Goal: Information Seeking & Learning: Compare options

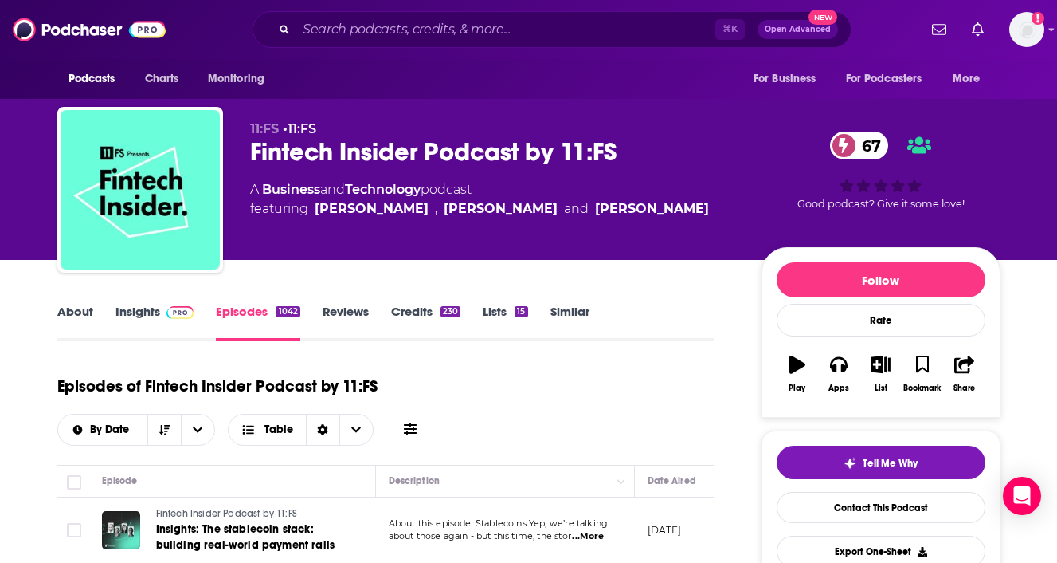
scroll to position [2087, 0]
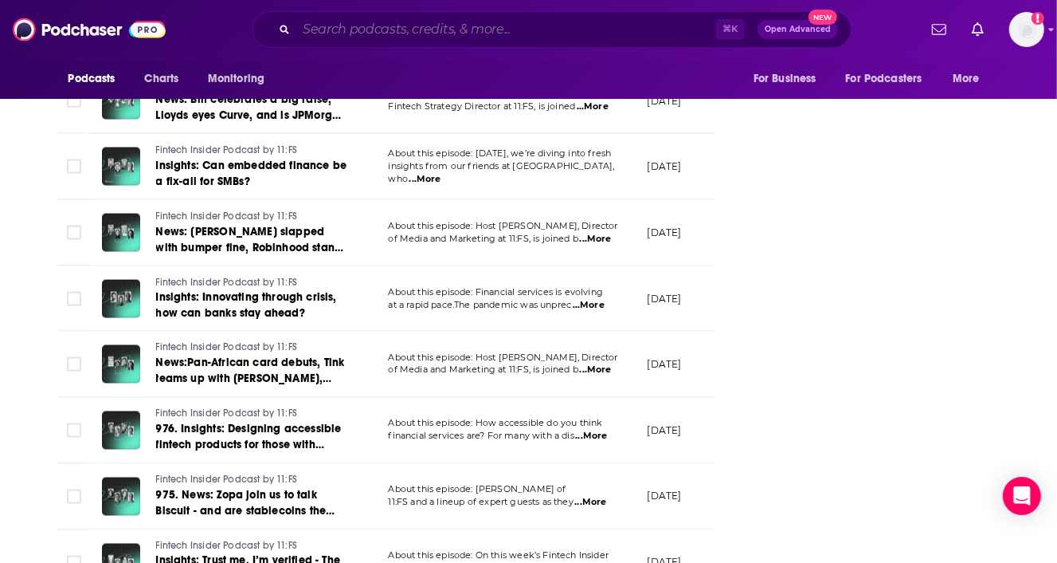
click at [395, 37] on input "Search podcasts, credits, & more..." at bounding box center [505, 29] width 419 height 25
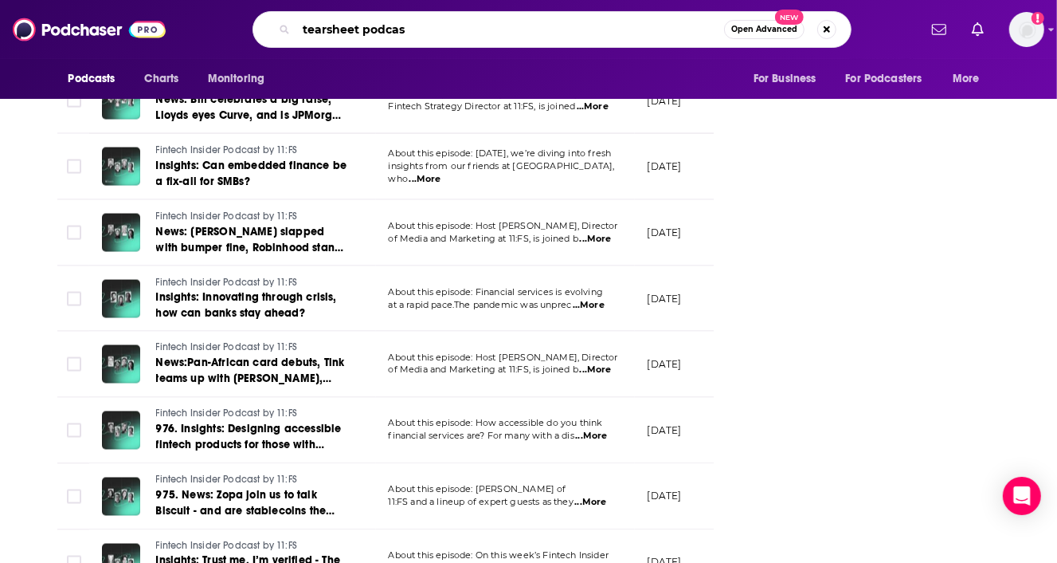
type input "tearsheet podcast"
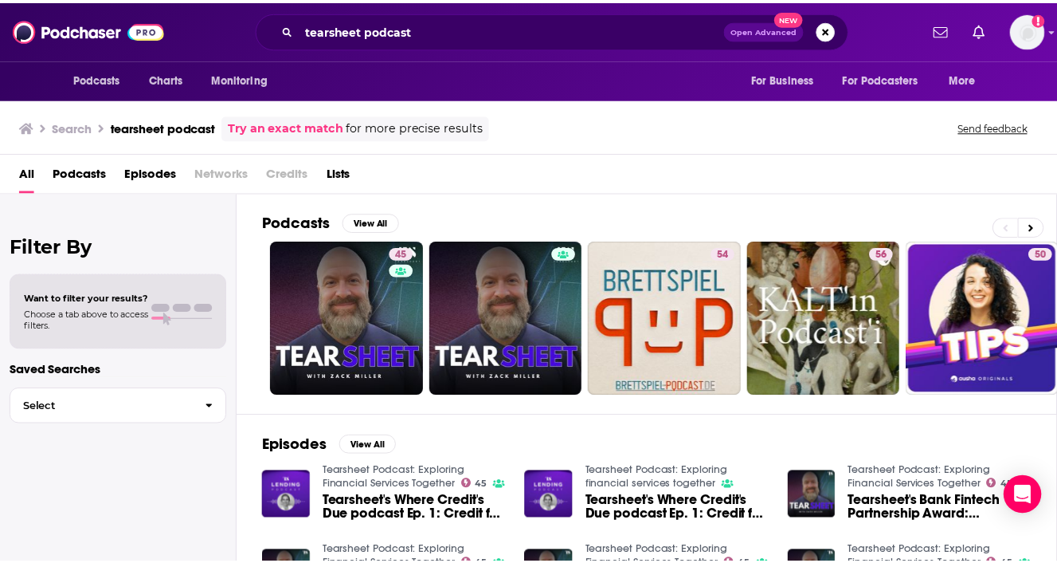
scroll to position [32, 0]
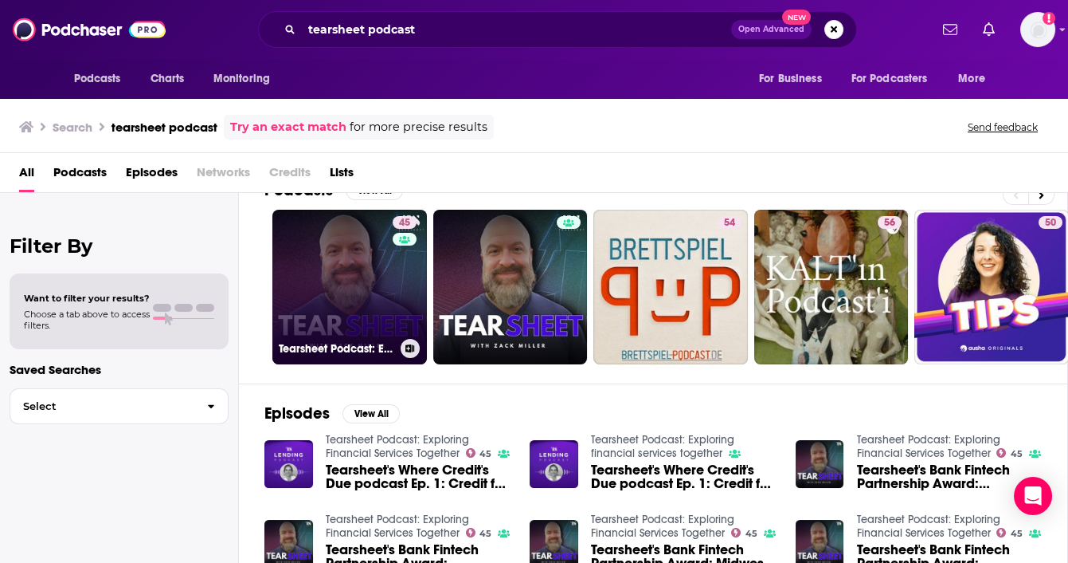
click at [367, 303] on link "45 Tearsheet Podcast: Exploring Financial Services Together" at bounding box center [349, 287] width 155 height 155
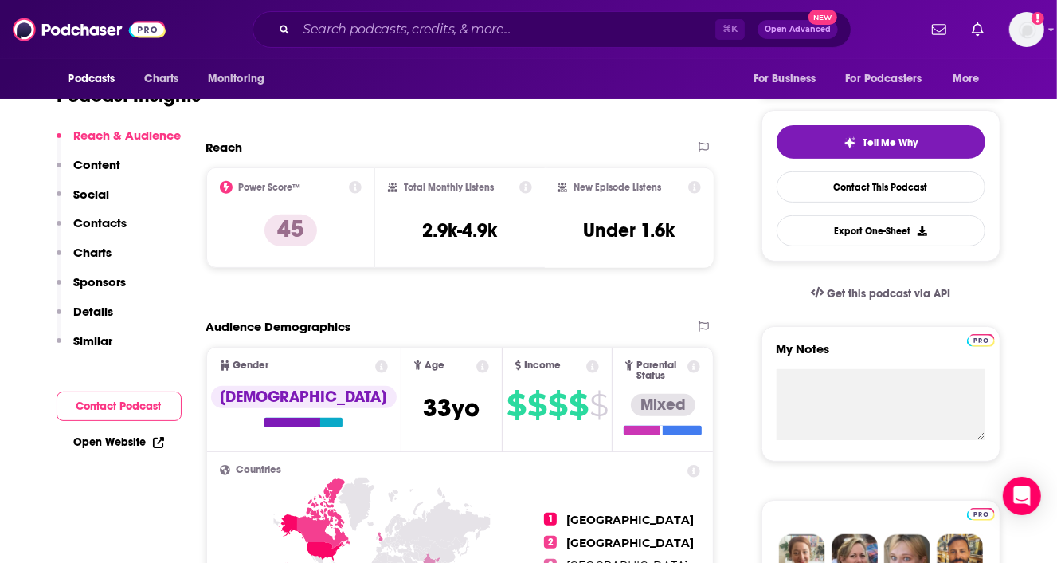
click at [105, 351] on button "Similar" at bounding box center [85, 347] width 57 height 29
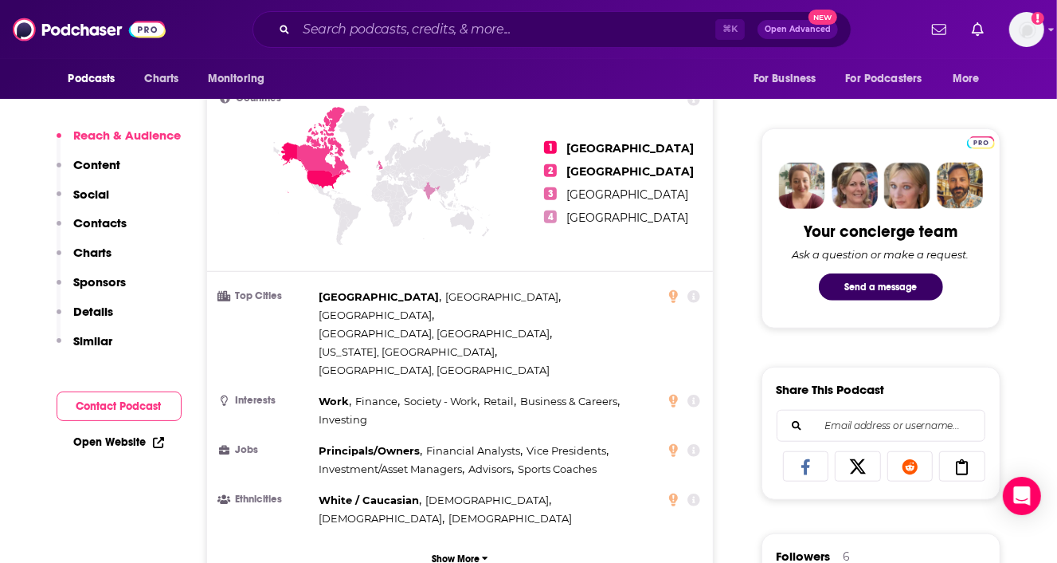
scroll to position [900, 0]
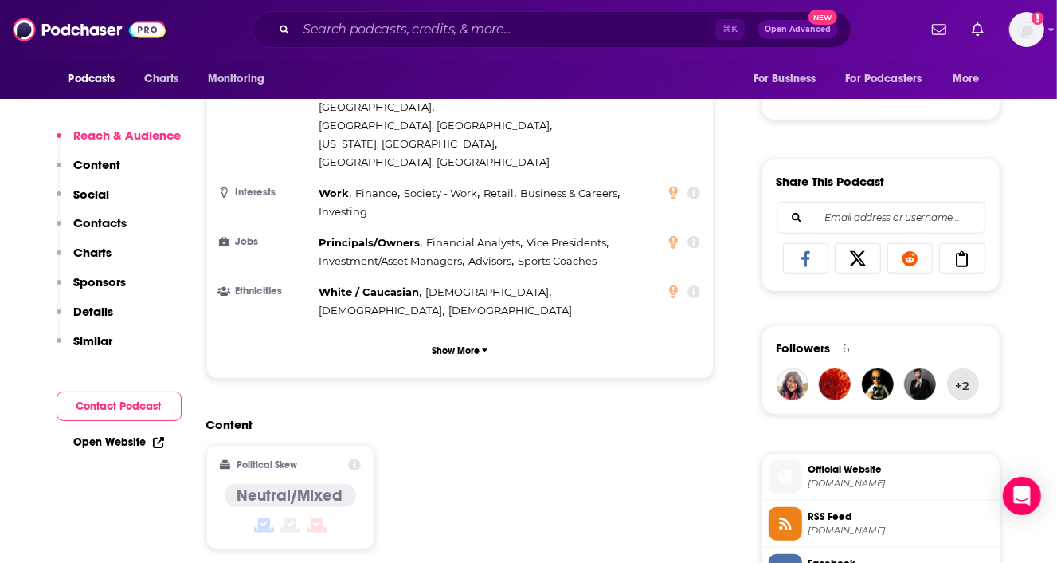
click at [99, 344] on p "Similar" at bounding box center [93, 340] width 39 height 15
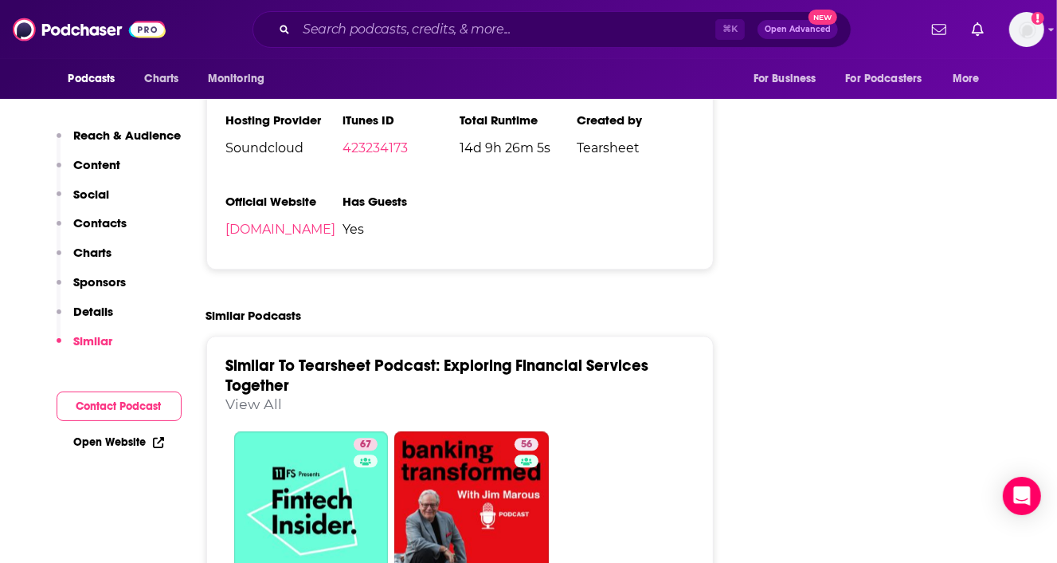
scroll to position [2462, 0]
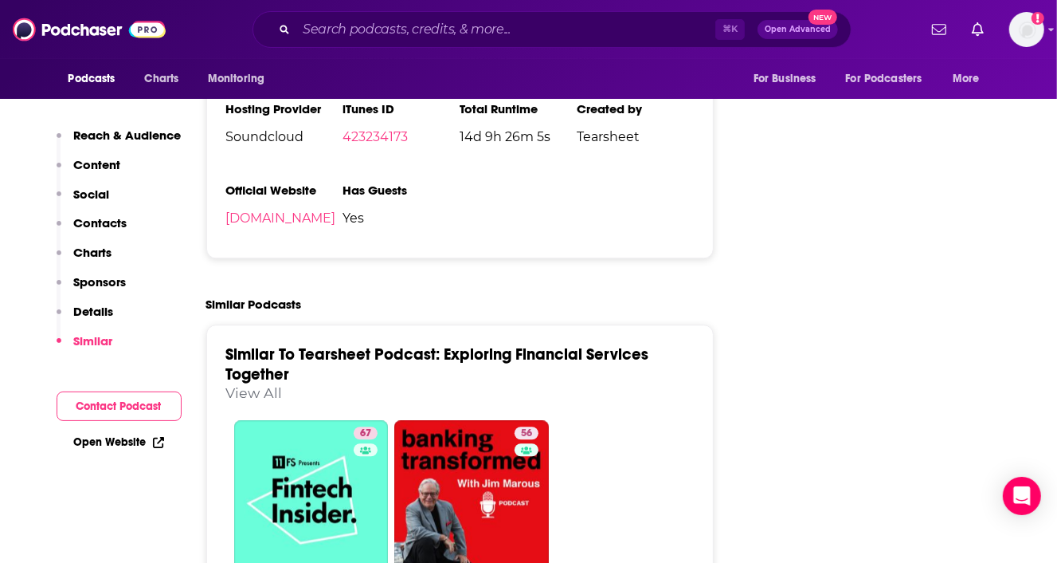
click at [265, 384] on link "View All" at bounding box center [254, 392] width 57 height 17
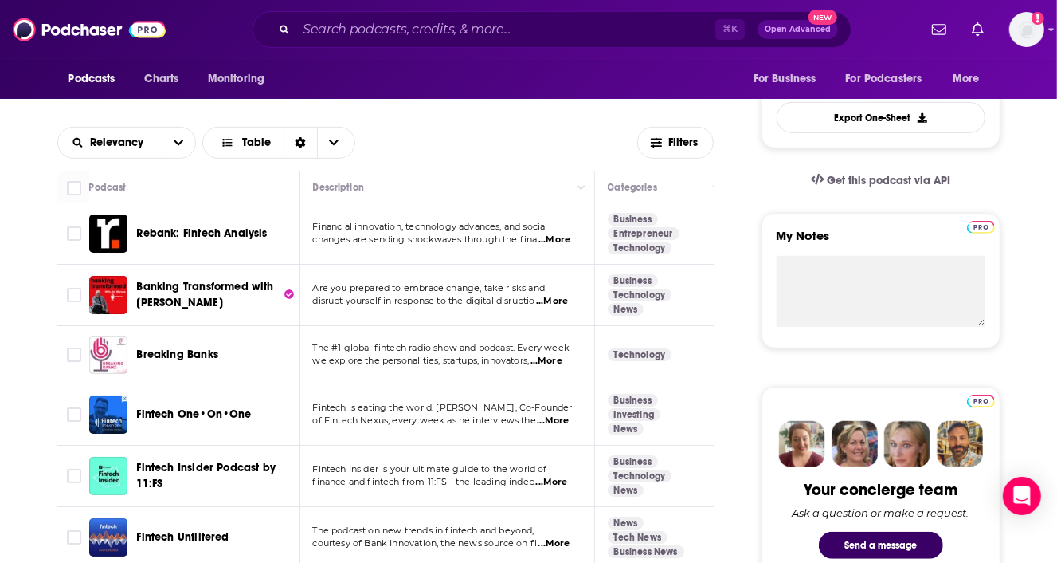
scroll to position [417, 0]
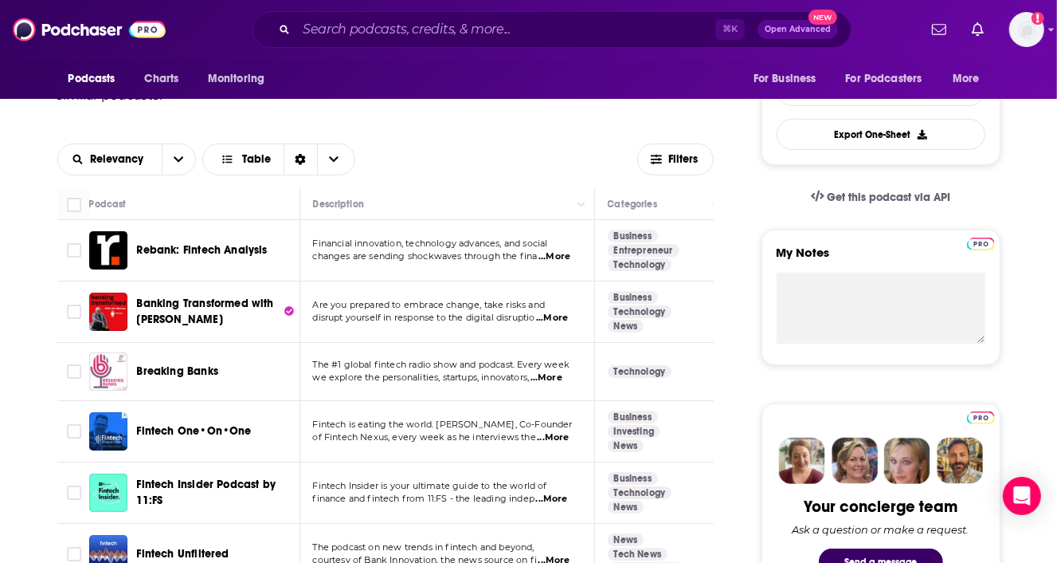
click at [554, 261] on span "...More" at bounding box center [555, 256] width 32 height 13
click at [455, 154] on div "Relevancy Table" at bounding box center [347, 159] width 581 height 32
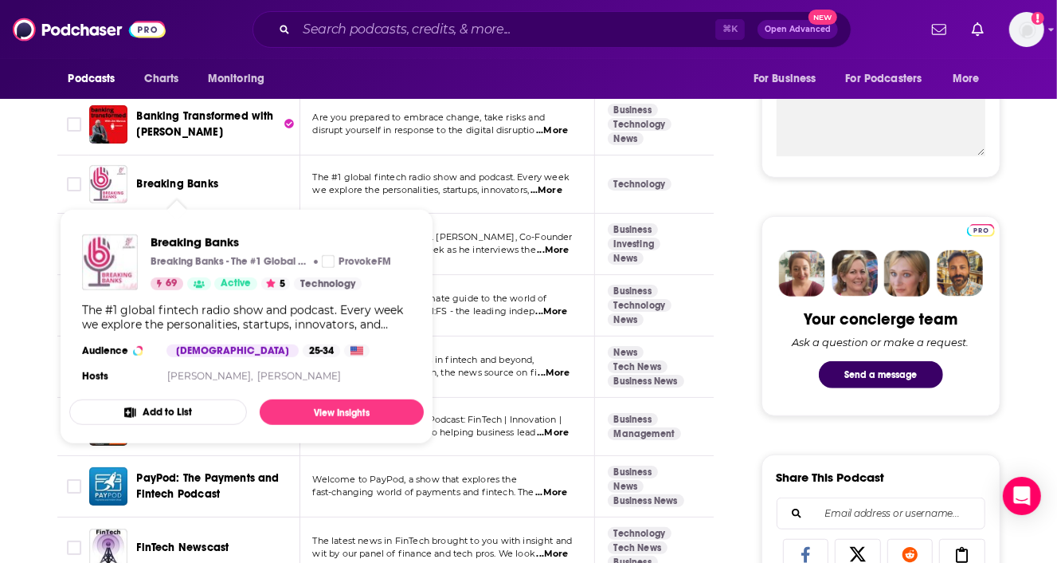
scroll to position [605, 0]
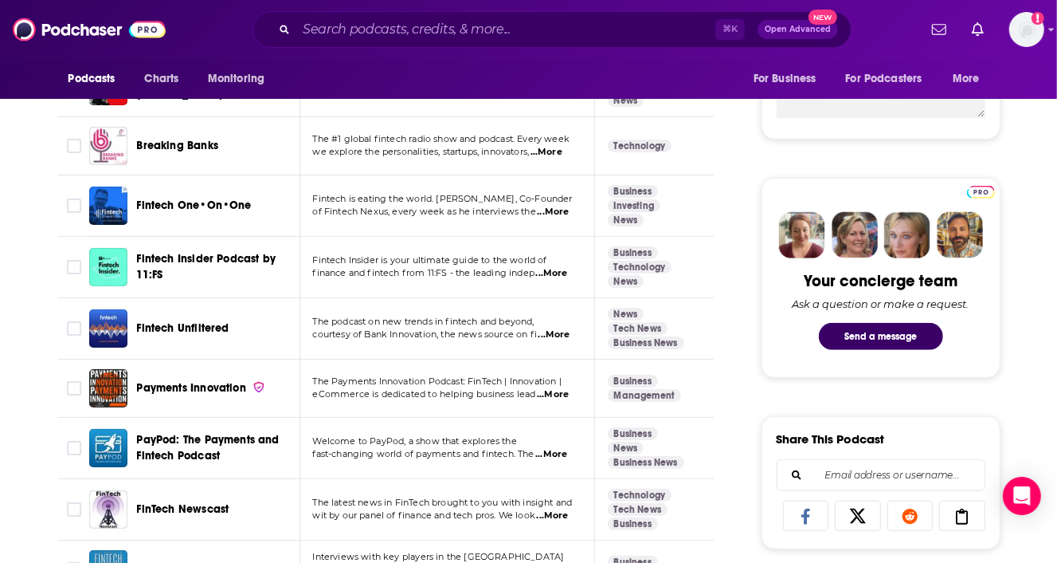
scroll to position [677, 0]
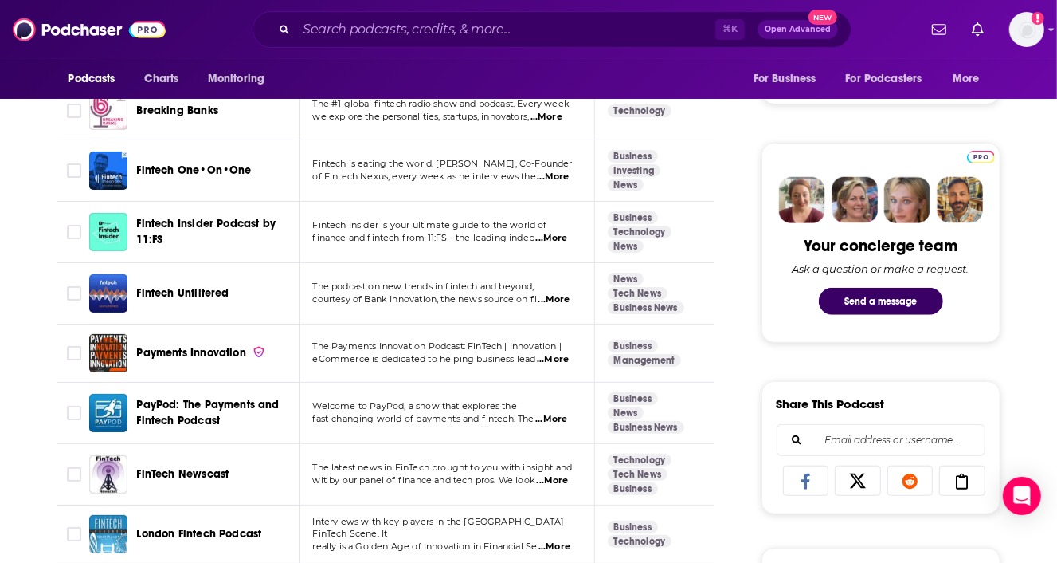
click at [554, 298] on span "...More" at bounding box center [555, 299] width 32 height 13
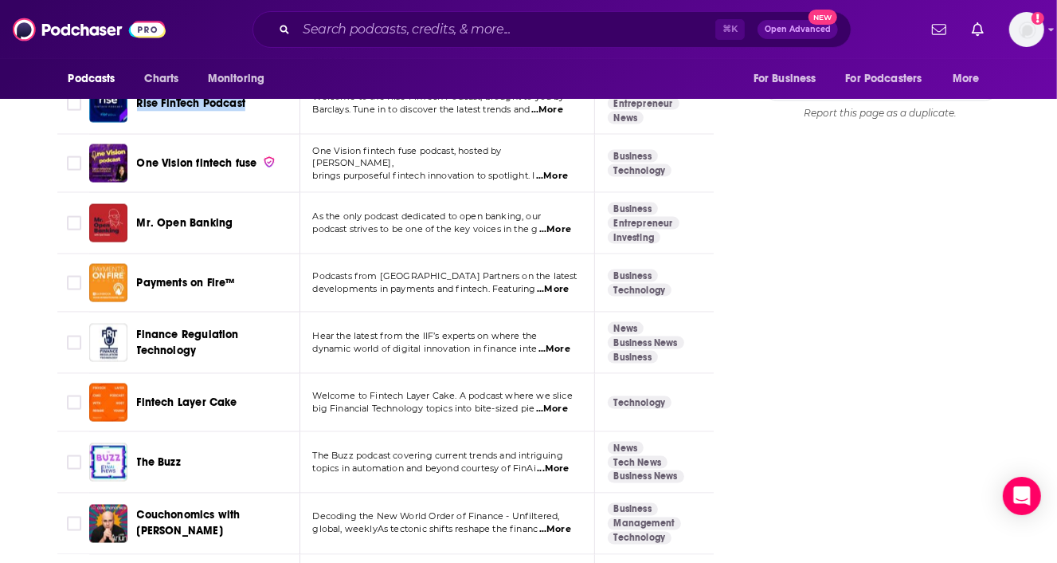
scroll to position [2084, 0]
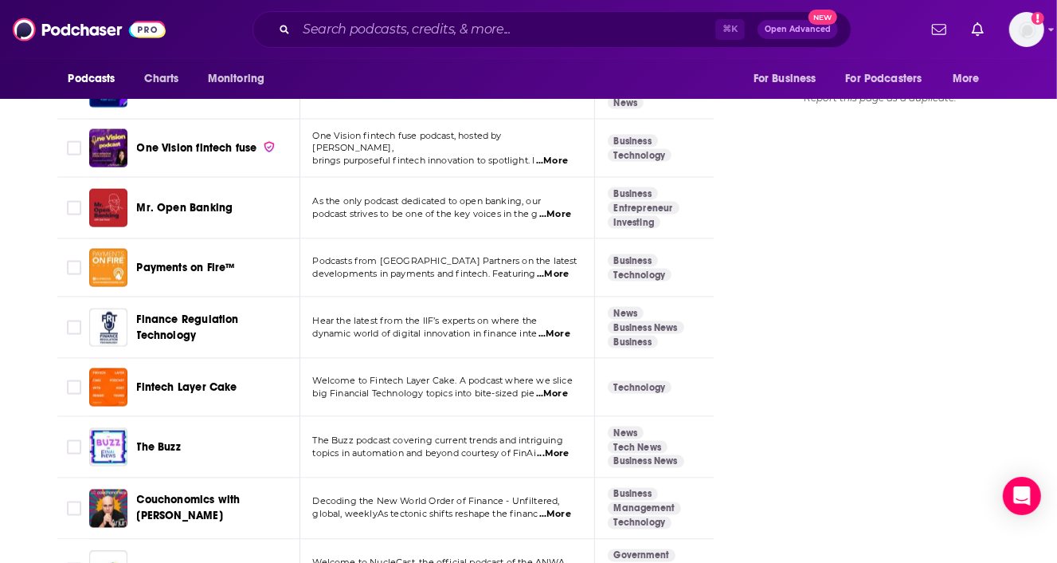
click at [551, 267] on span "...More" at bounding box center [553, 273] width 32 height 13
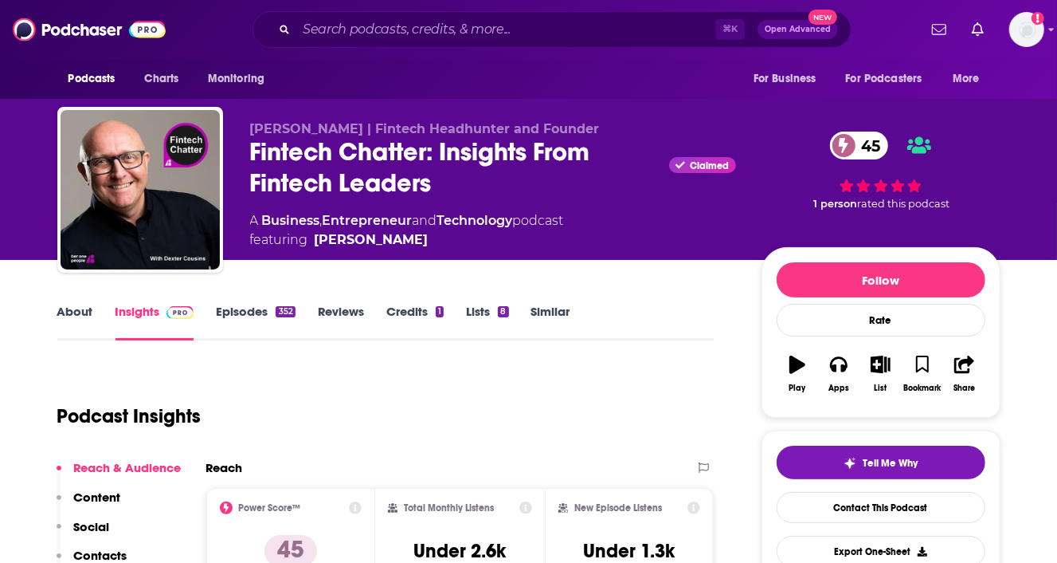
click at [88, 320] on link "About" at bounding box center [75, 322] width 36 height 37
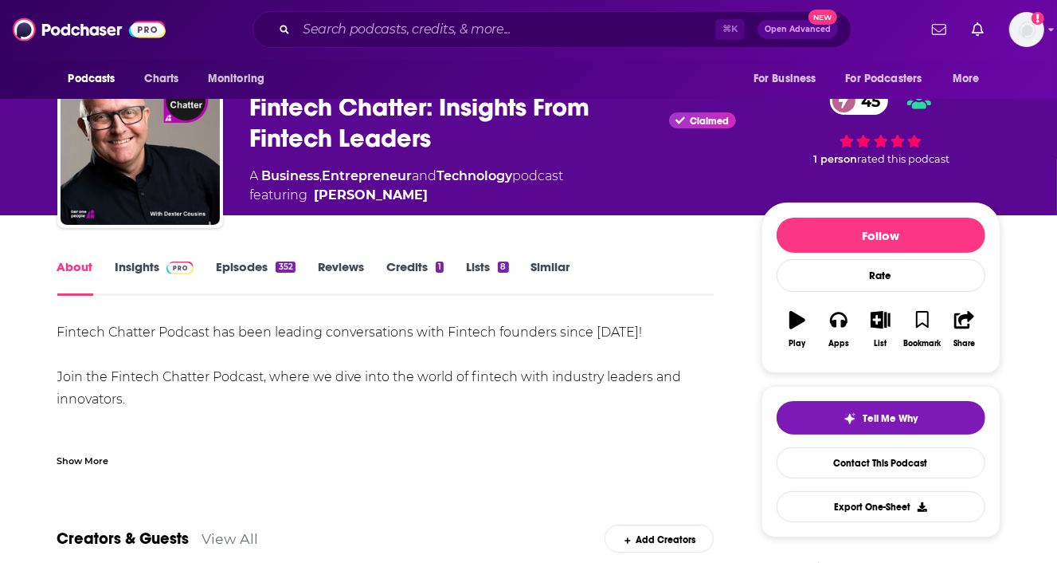
scroll to position [46, 0]
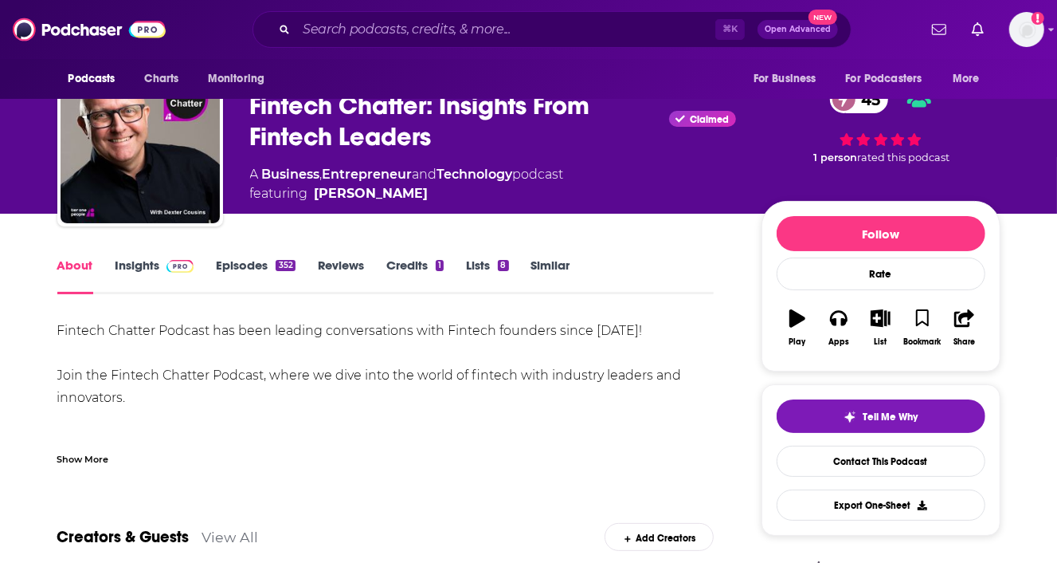
click at [92, 462] on div "Show More" at bounding box center [83, 457] width 52 height 15
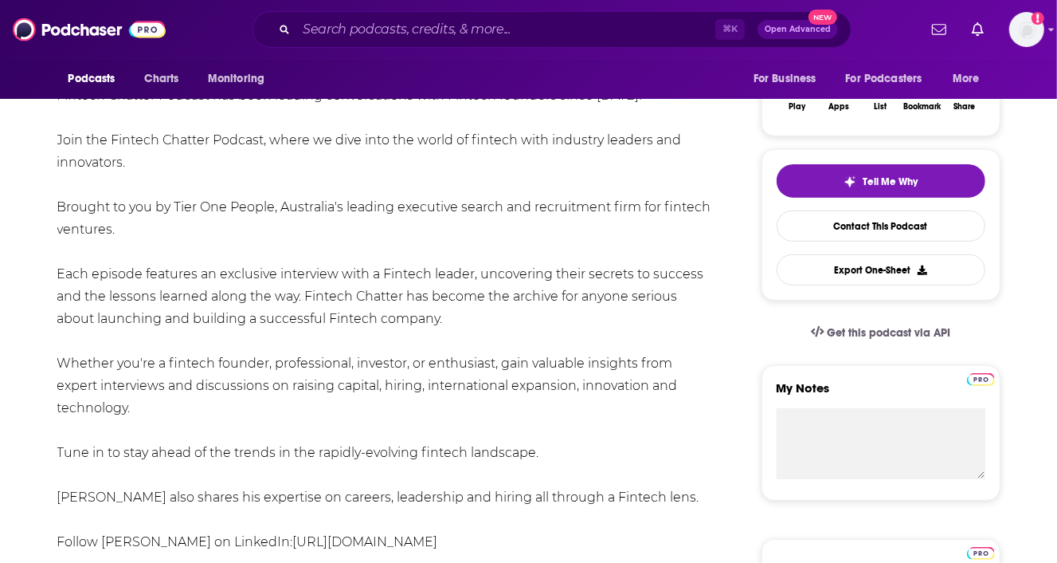
scroll to position [0, 0]
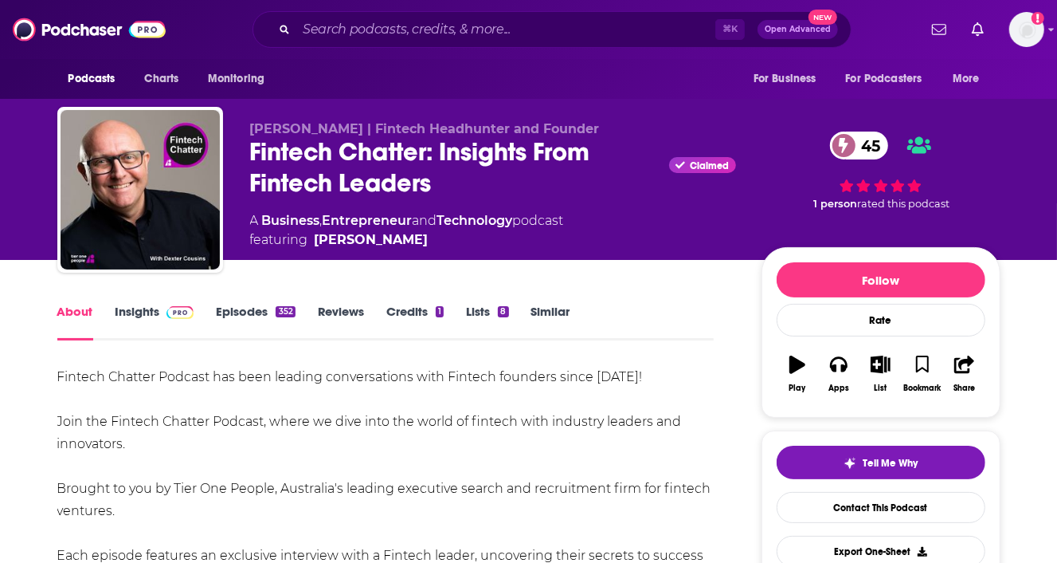
click at [141, 310] on link "Insights" at bounding box center [155, 322] width 79 height 37
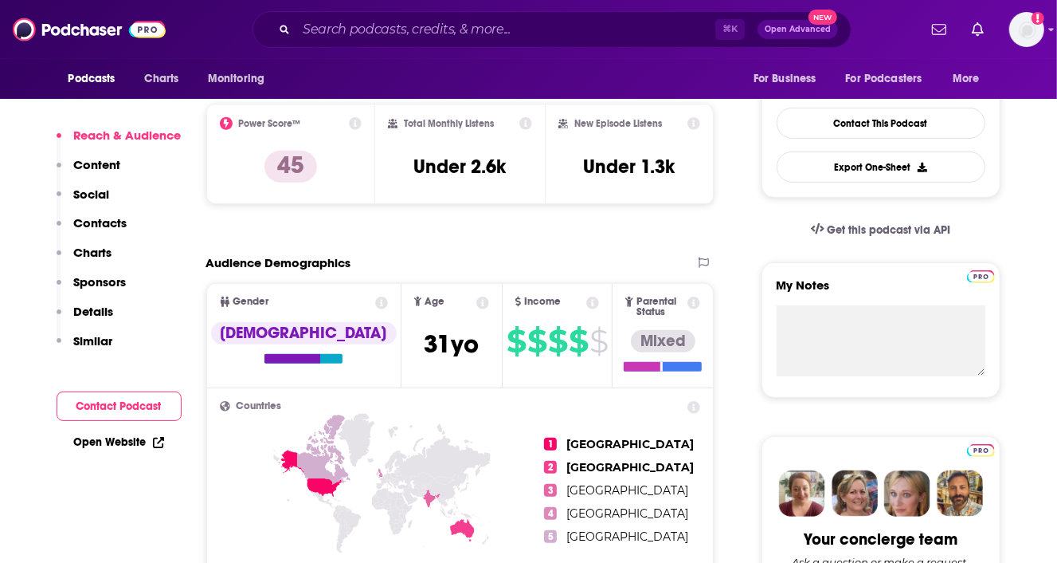
click at [79, 307] on p "Details" at bounding box center [94, 311] width 40 height 15
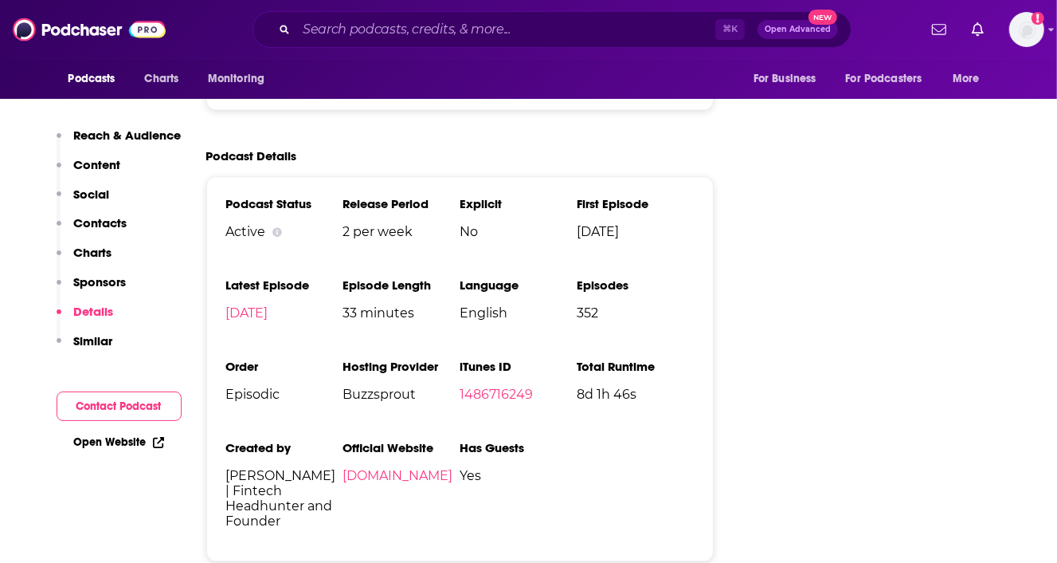
scroll to position [2311, 0]
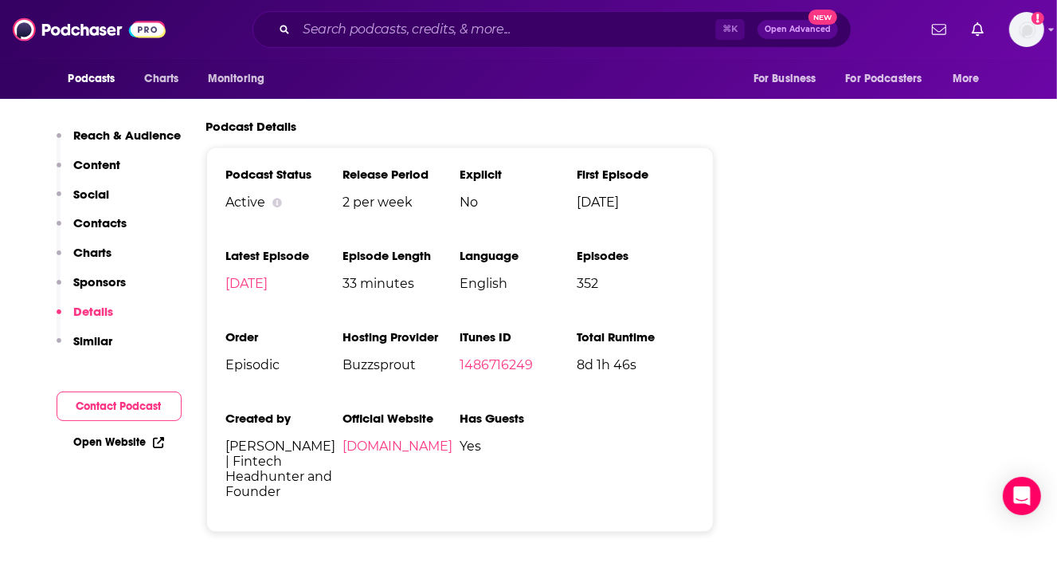
click at [621, 370] on ul "Podcast Status Active Release Period 2 per week Explicit No First Episode Nov 7…" at bounding box center [460, 339] width 468 height 345
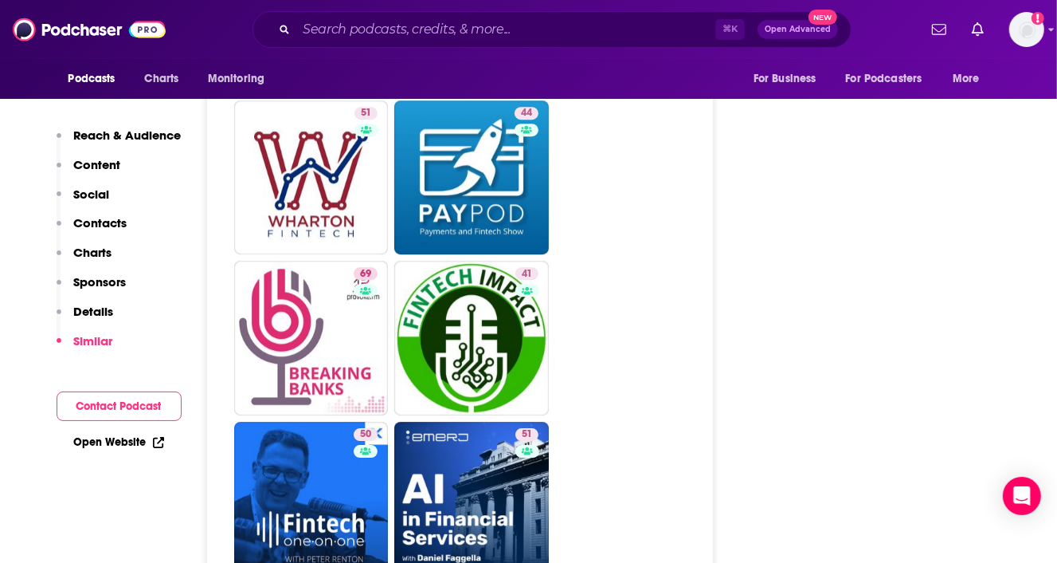
scroll to position [3060, 0]
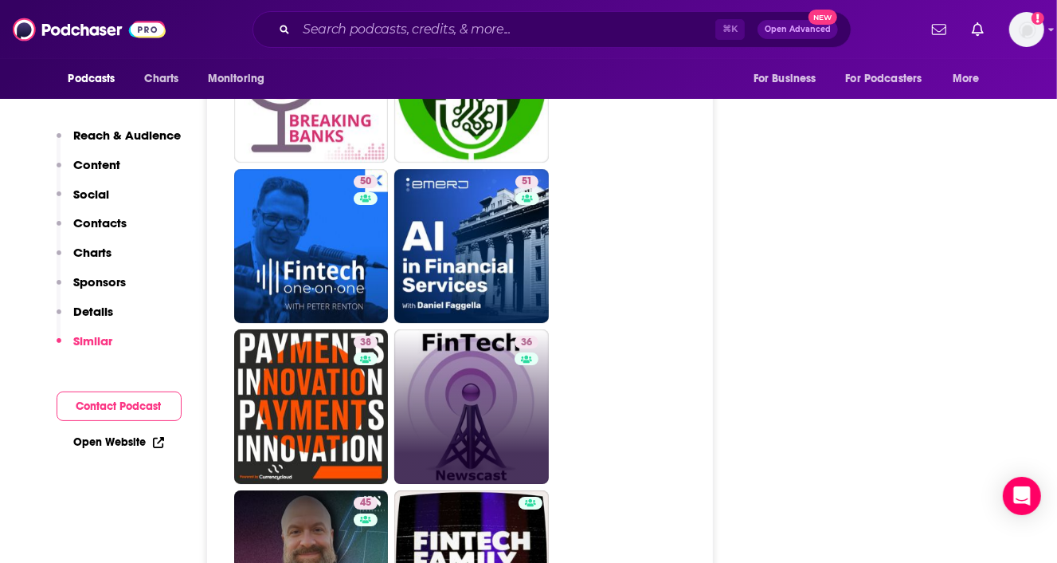
scroll to position [3303, 0]
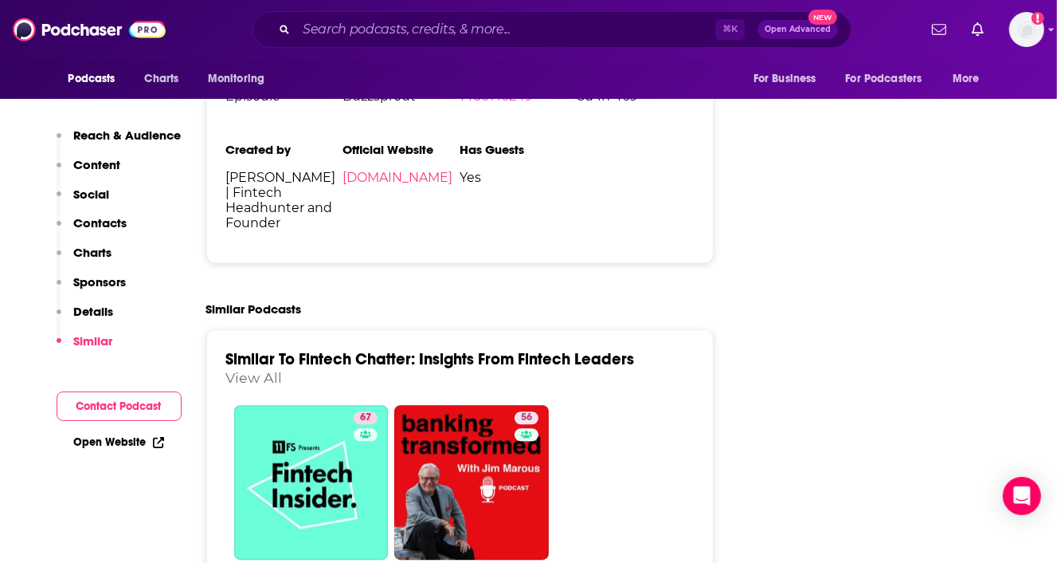
scroll to position [2555, 0]
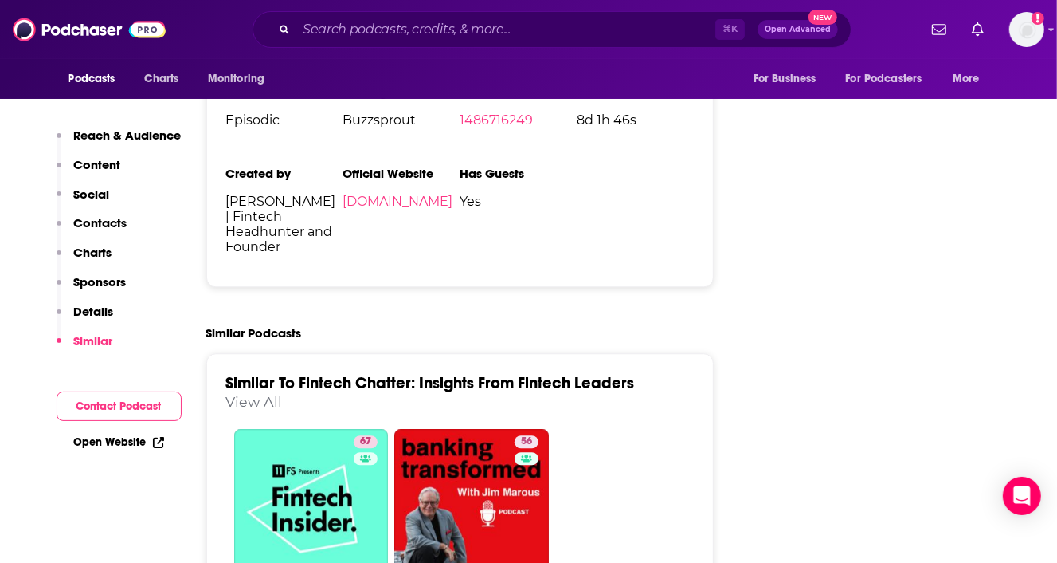
click at [268, 393] on link "View All" at bounding box center [254, 401] width 57 height 17
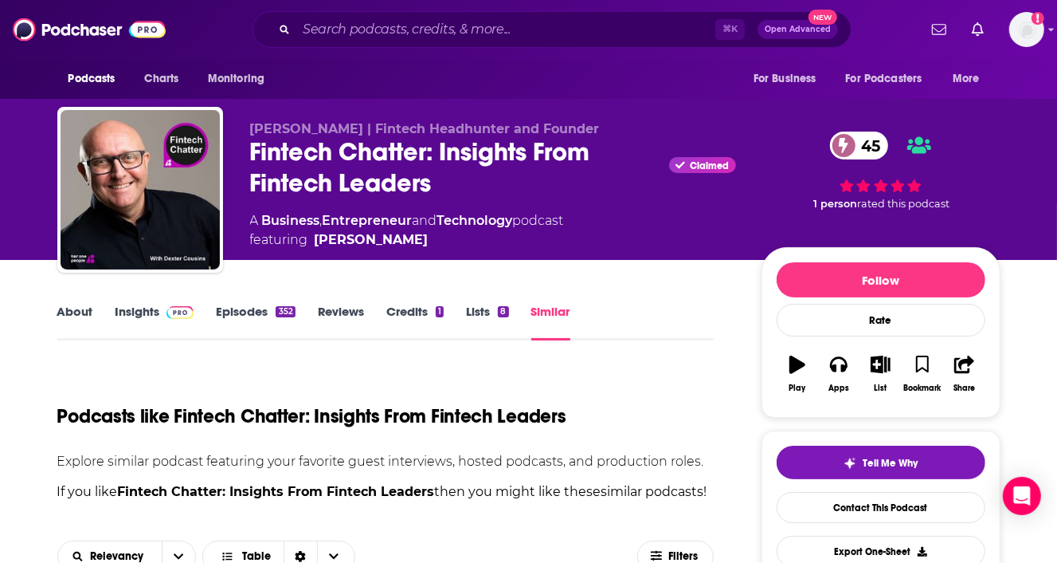
scroll to position [369, 0]
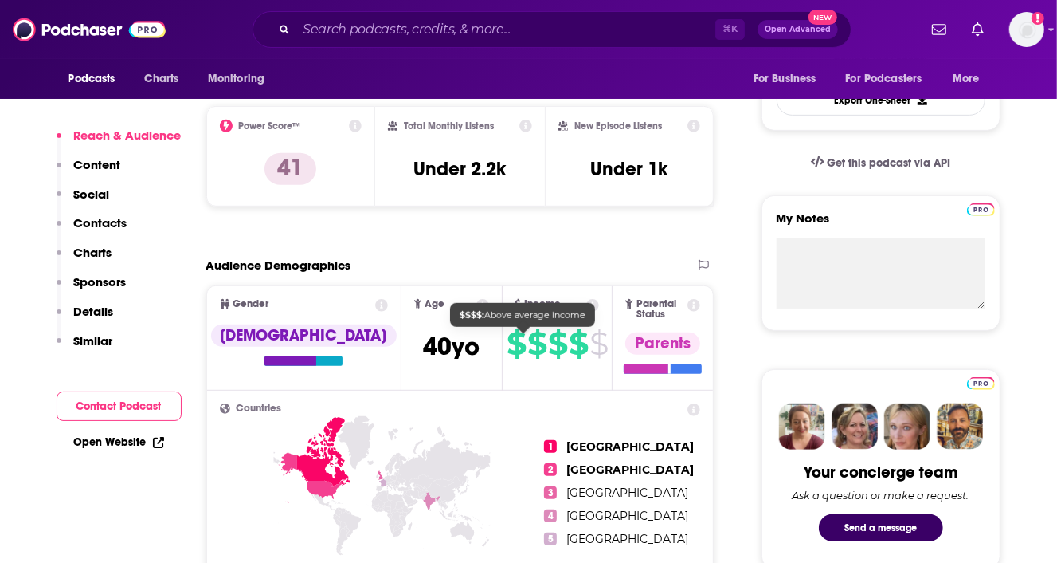
scroll to position [452, 0]
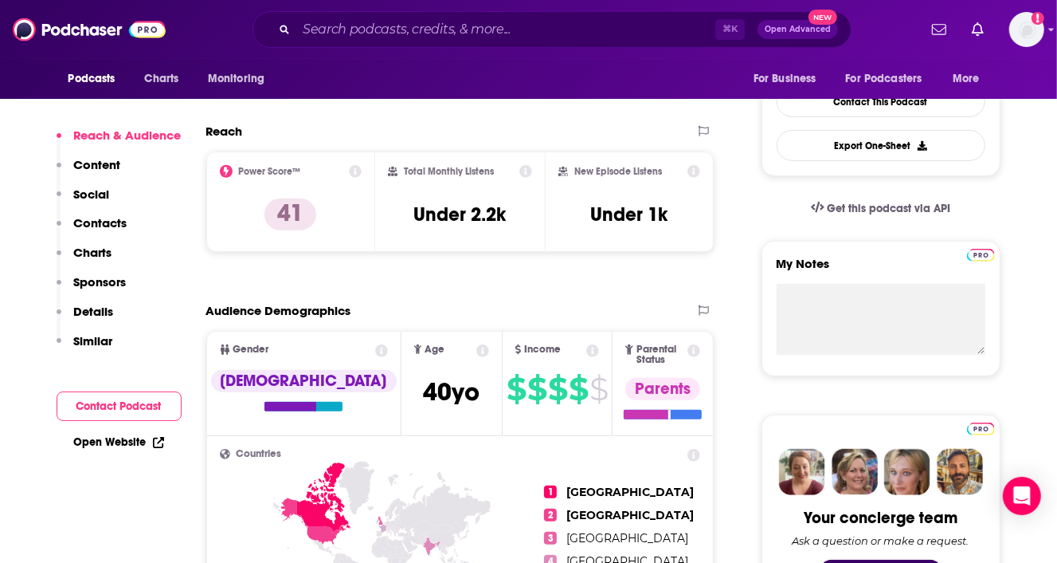
scroll to position [0, 0]
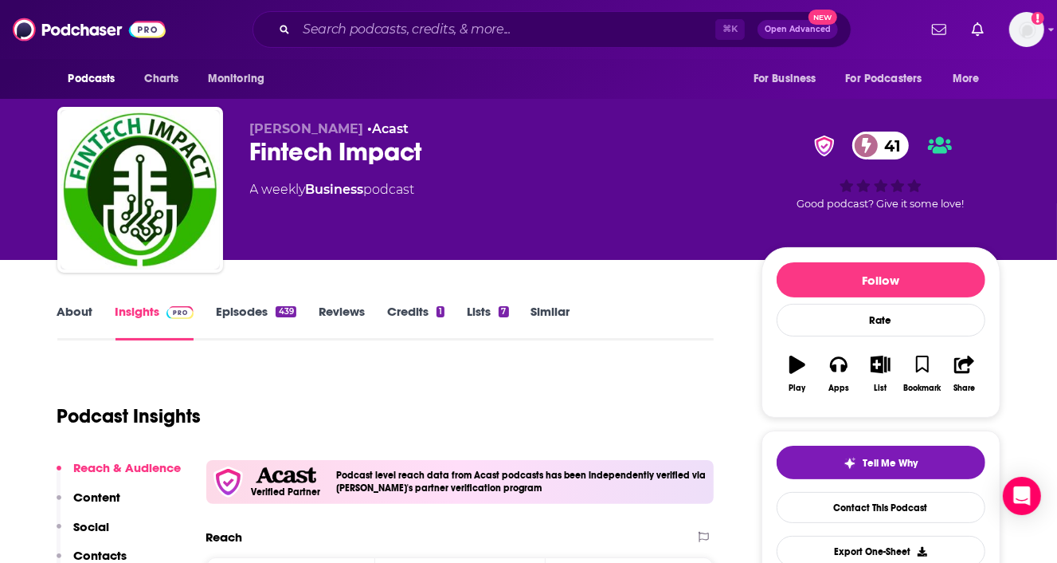
click at [73, 304] on link "About" at bounding box center [75, 322] width 36 height 37
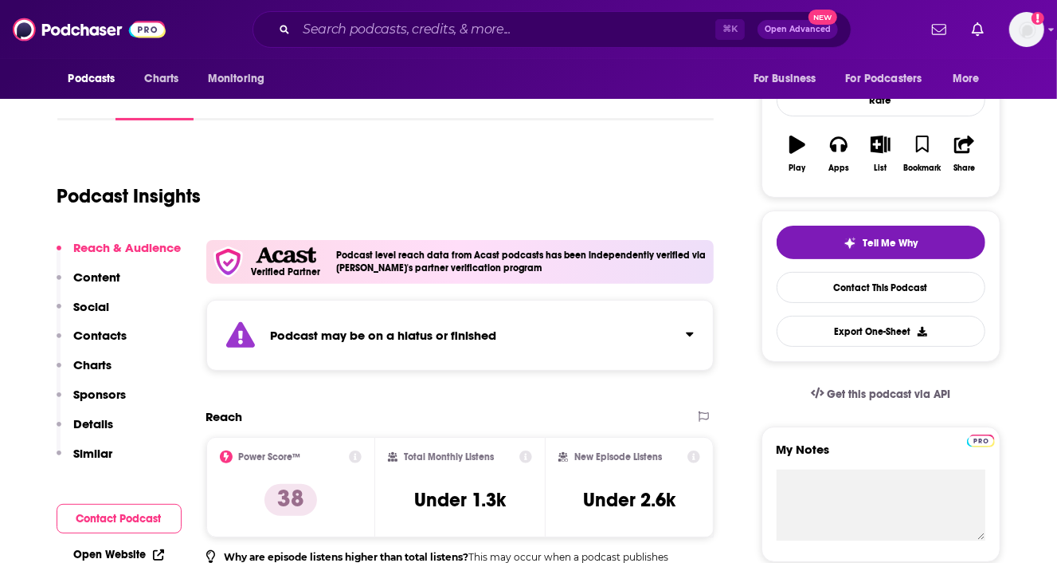
scroll to position [223, 0]
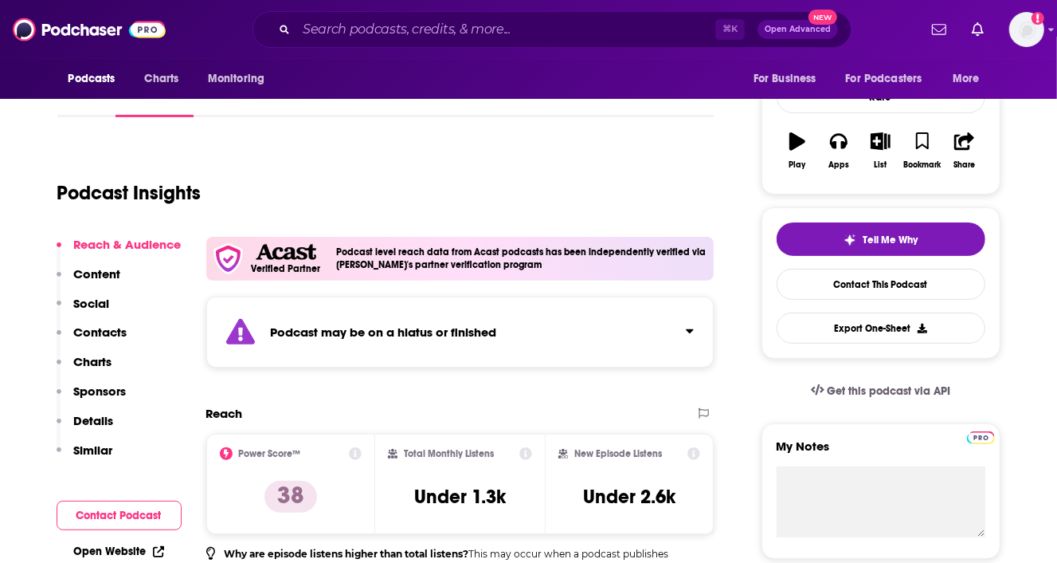
click at [441, 329] on strong "Podcast may be on a hiatus or finished" at bounding box center [384, 331] width 226 height 15
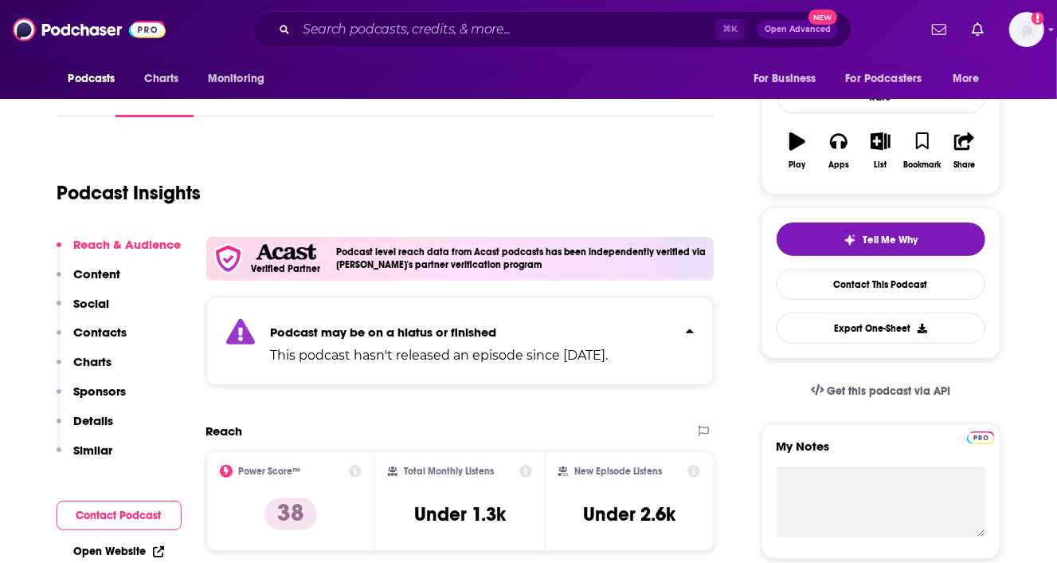
click at [521, 325] on p "Podcast may be on a hiatus or finished" at bounding box center [440, 331] width 338 height 15
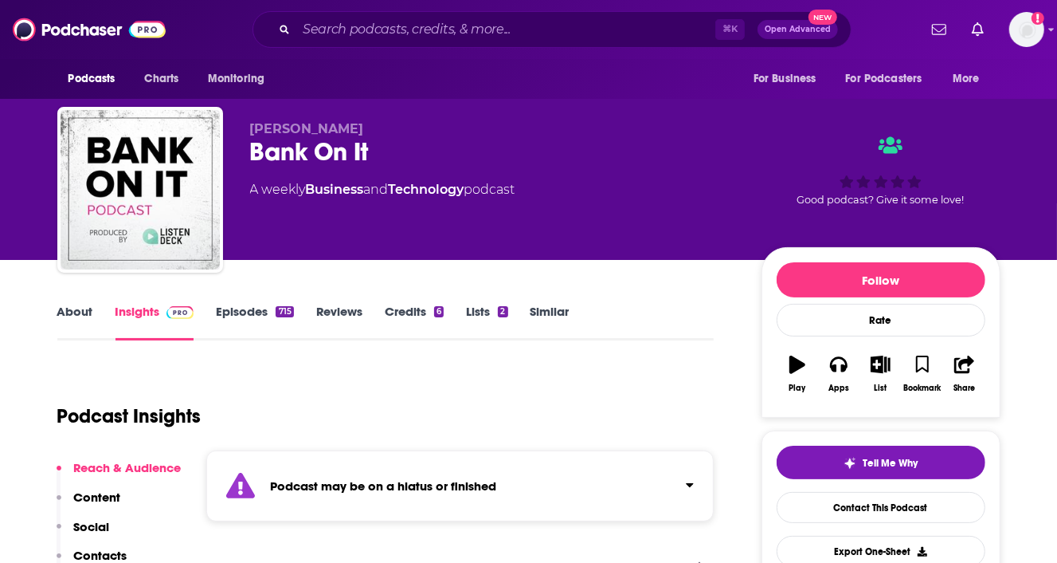
click at [76, 312] on link "About" at bounding box center [75, 322] width 36 height 37
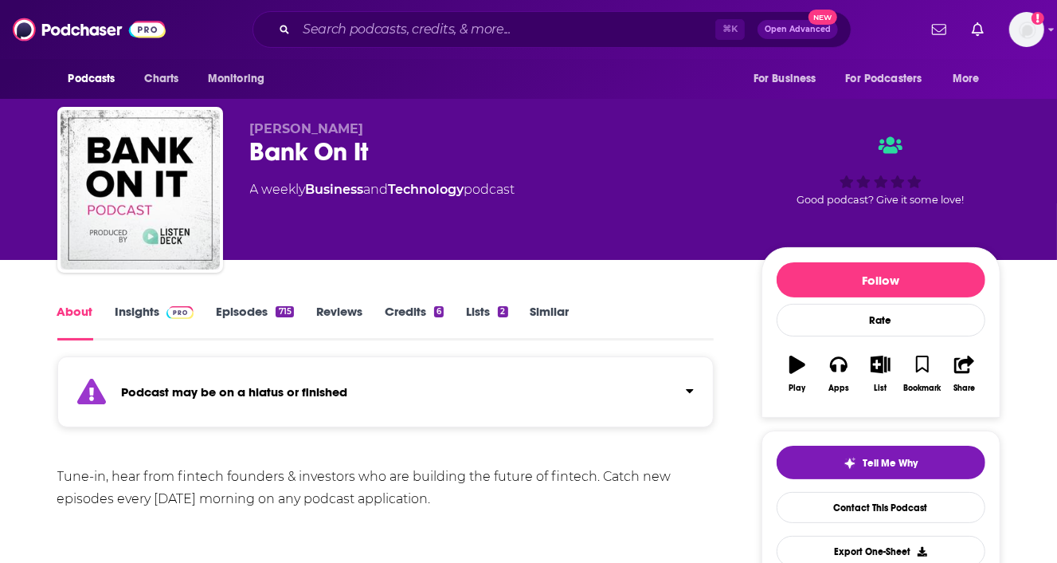
click at [149, 310] on link "Insights" at bounding box center [155, 322] width 79 height 37
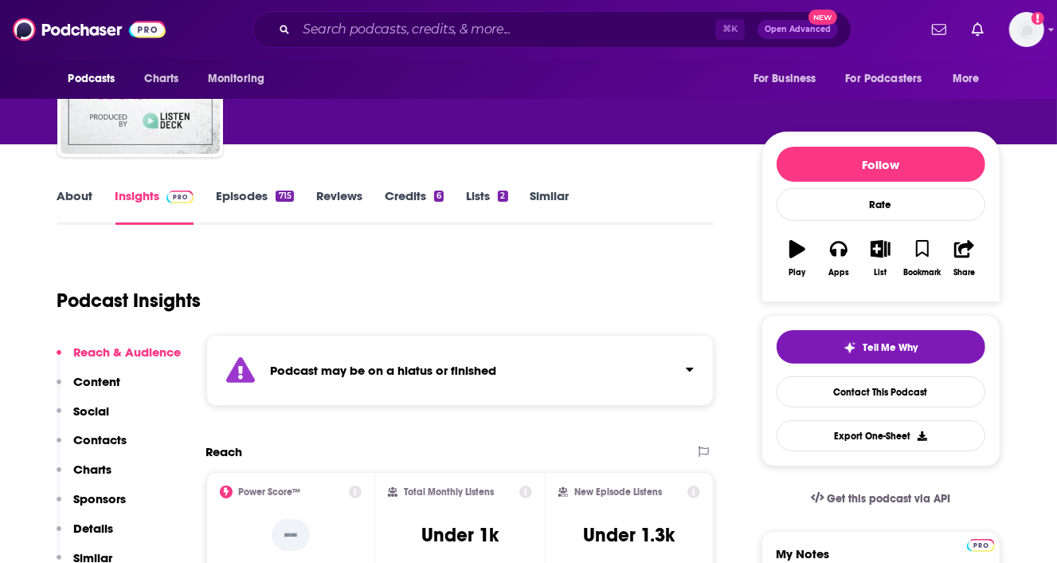
scroll to position [118, 0]
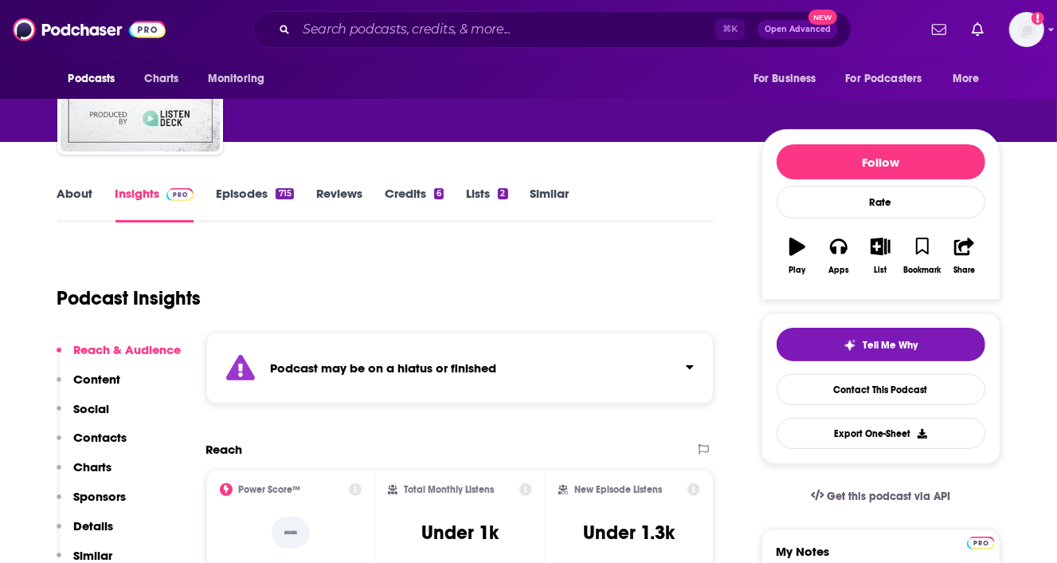
click at [598, 350] on div "Podcast may be on a hiatus or finished" at bounding box center [460, 367] width 508 height 71
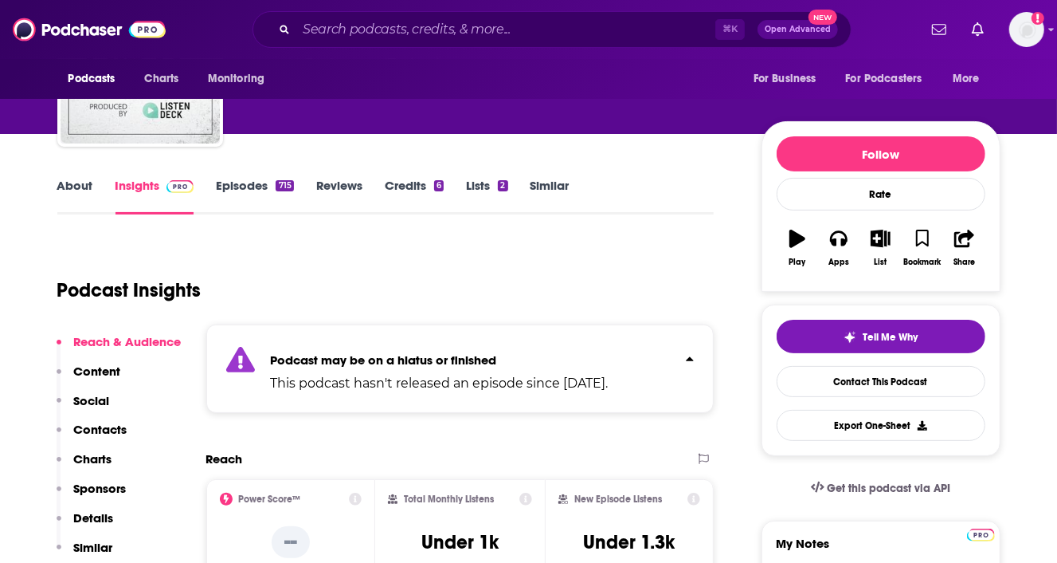
scroll to position [53, 0]
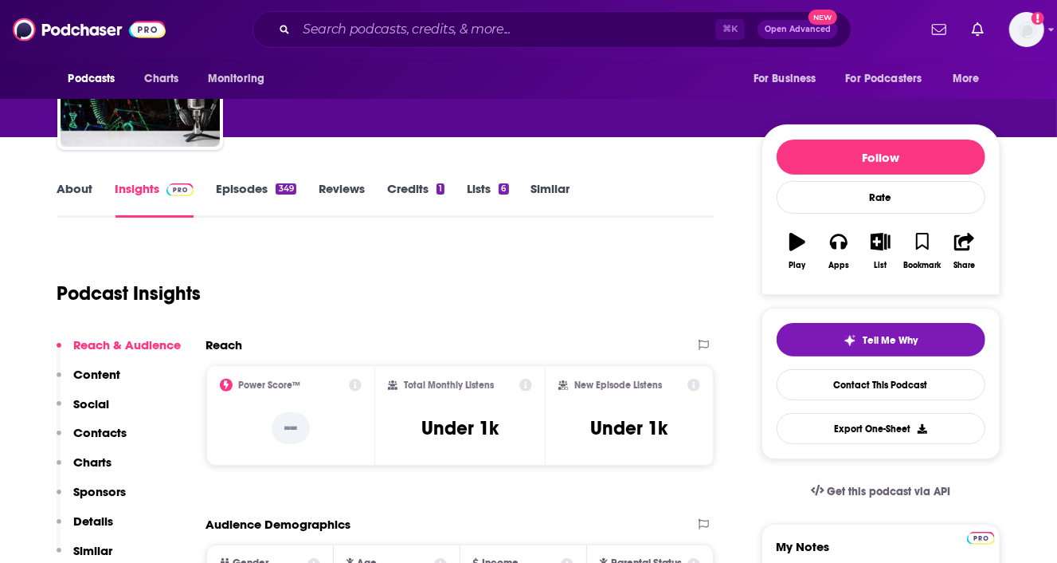
scroll to position [120, 0]
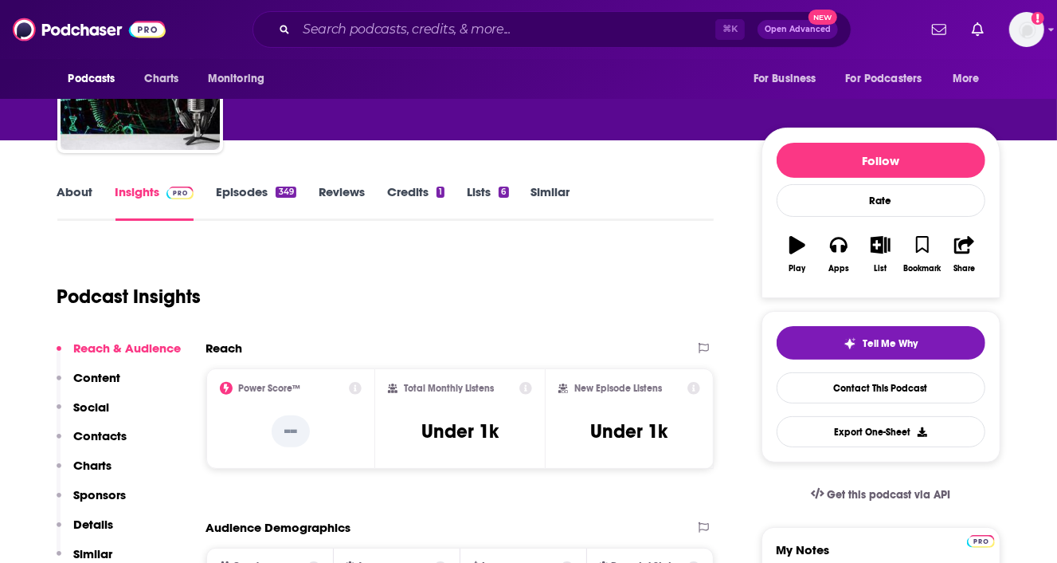
click at [86, 186] on link "About" at bounding box center [75, 202] width 36 height 37
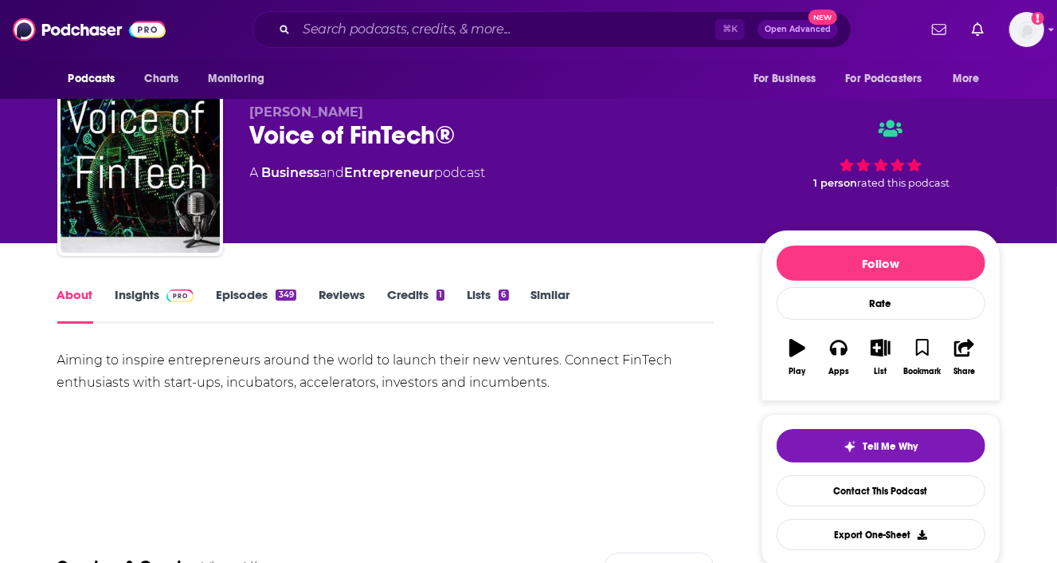
scroll to position [13, 0]
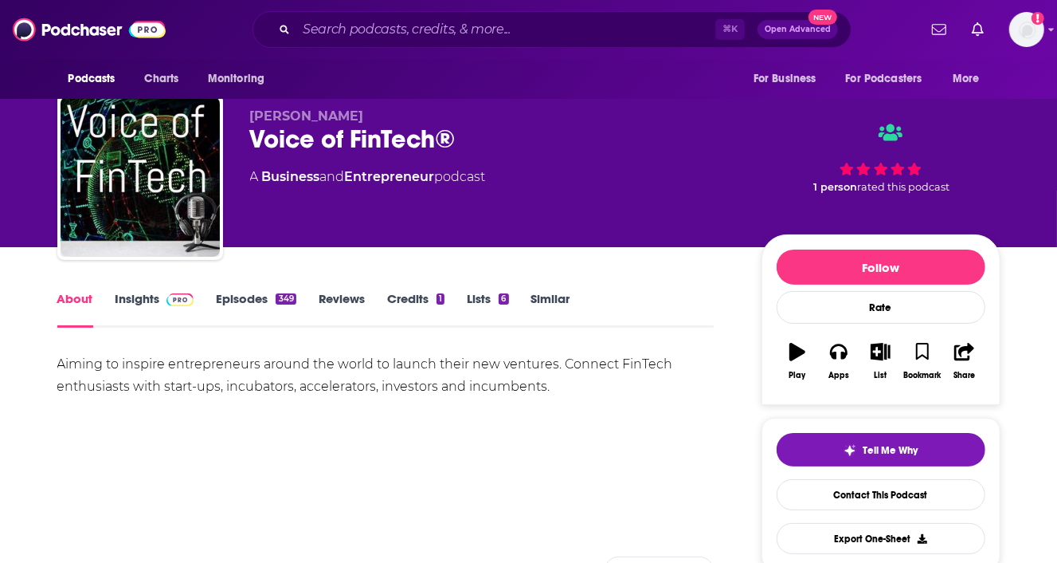
click at [144, 304] on link "Insights" at bounding box center [155, 309] width 79 height 37
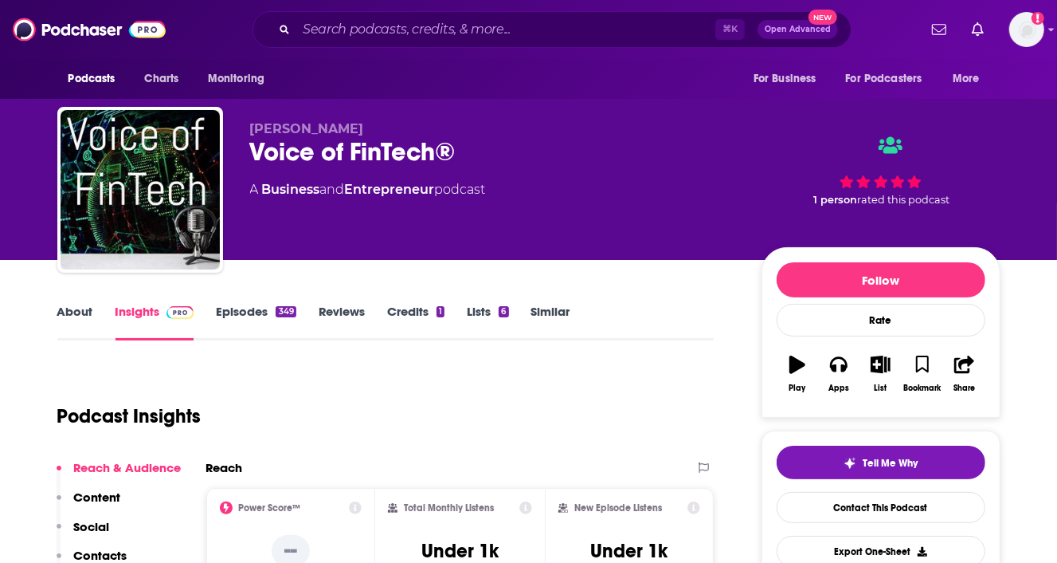
click at [243, 317] on link "Episodes 349" at bounding box center [256, 322] width 80 height 37
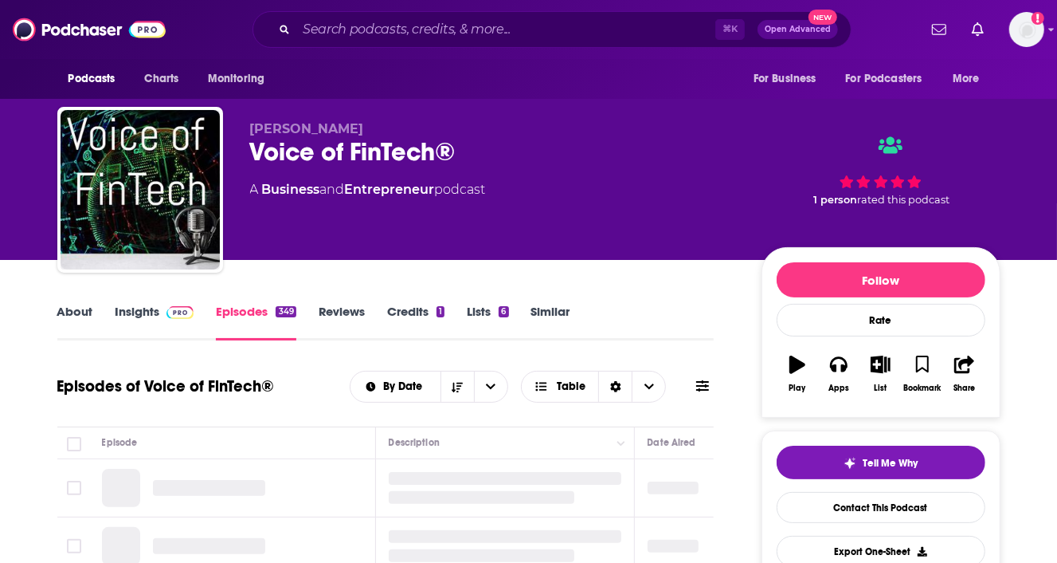
scroll to position [221, 0]
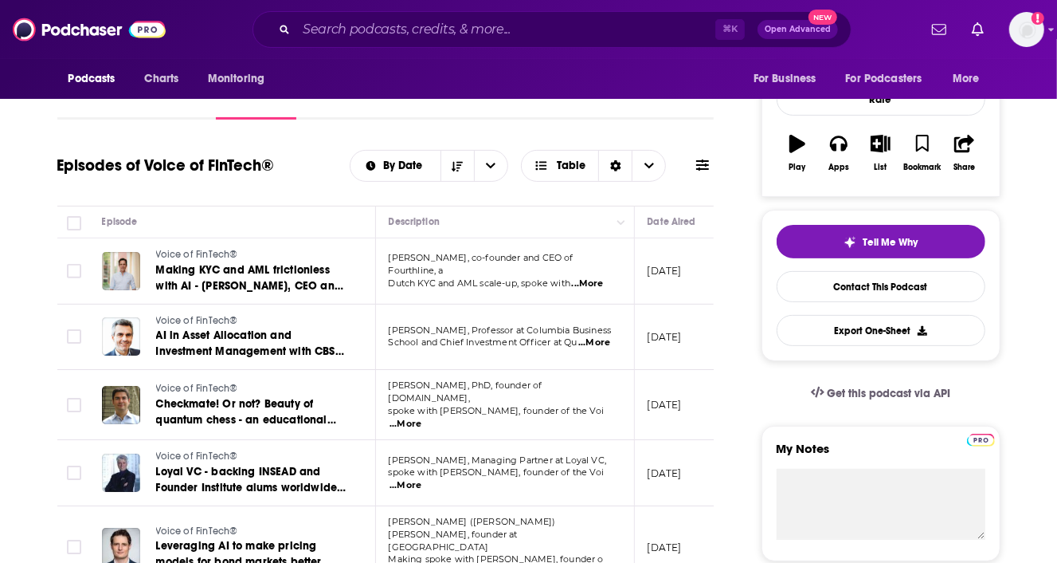
click at [599, 279] on span "...More" at bounding box center [588, 283] width 32 height 13
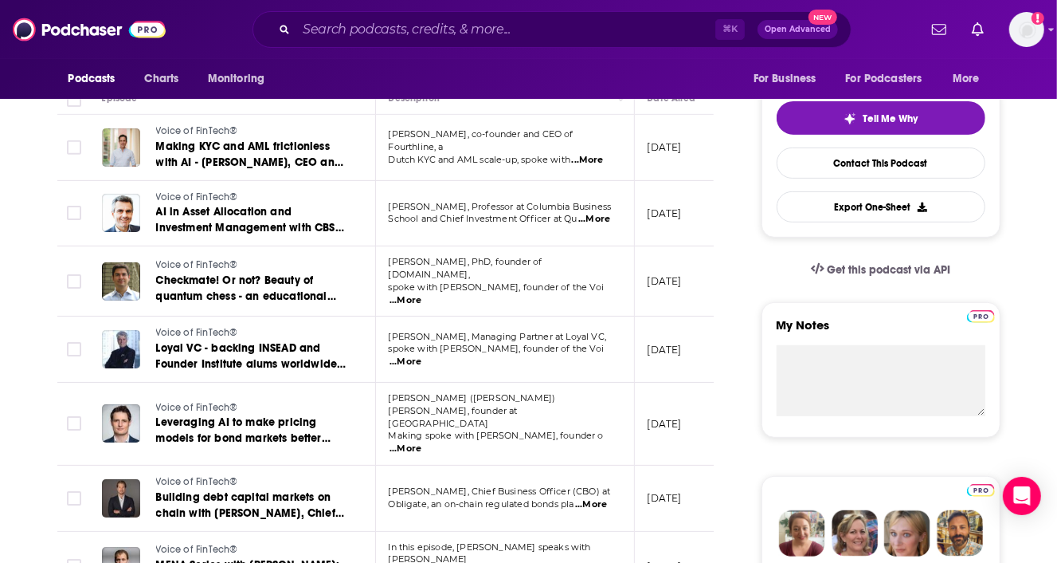
scroll to position [363, 0]
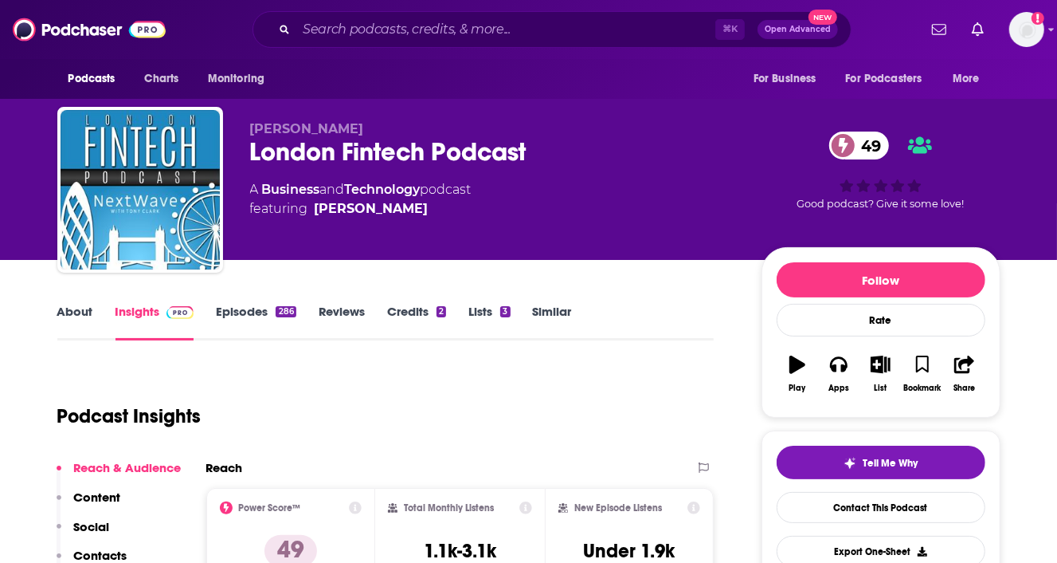
click at [73, 307] on link "About" at bounding box center [75, 322] width 36 height 37
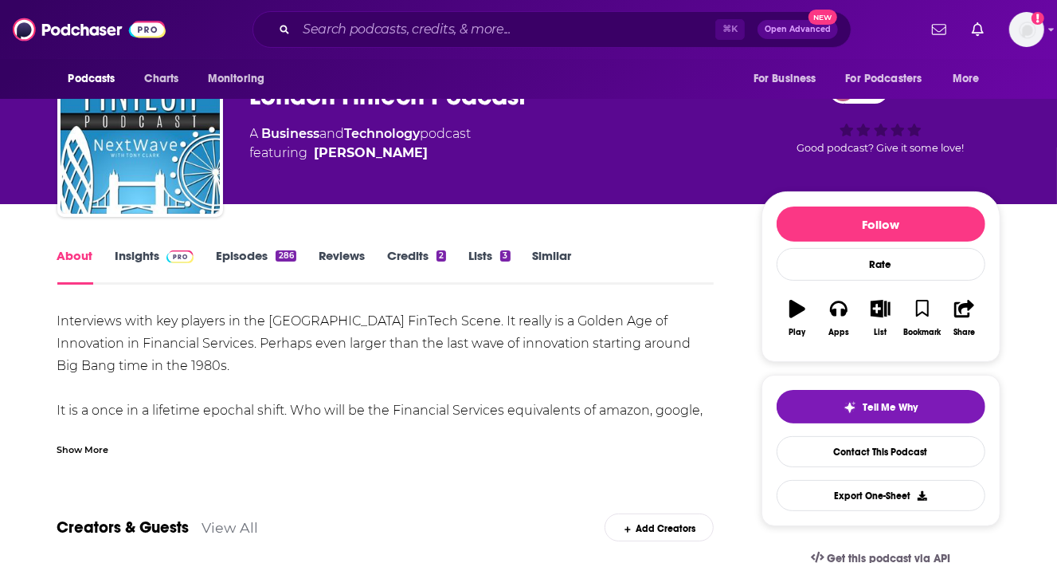
scroll to position [80, 0]
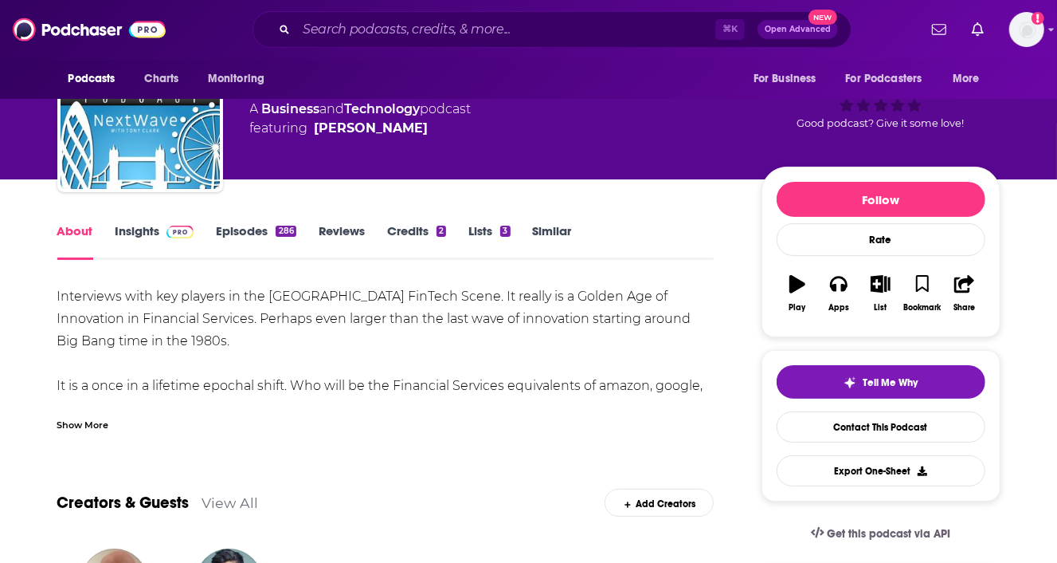
click at [92, 425] on div "Show More" at bounding box center [83, 423] width 52 height 15
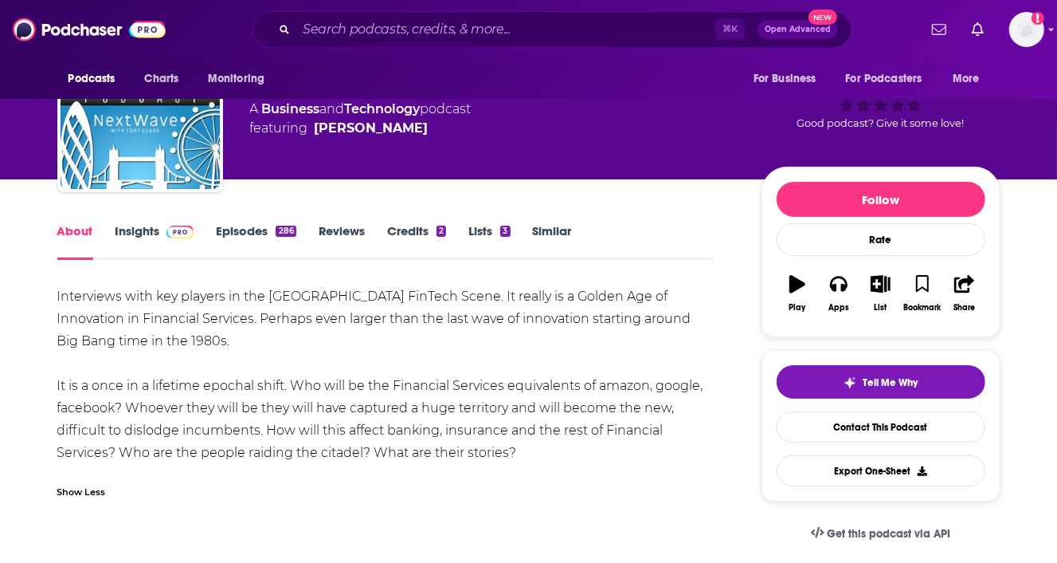
click at [139, 230] on link "Insights" at bounding box center [155, 241] width 79 height 37
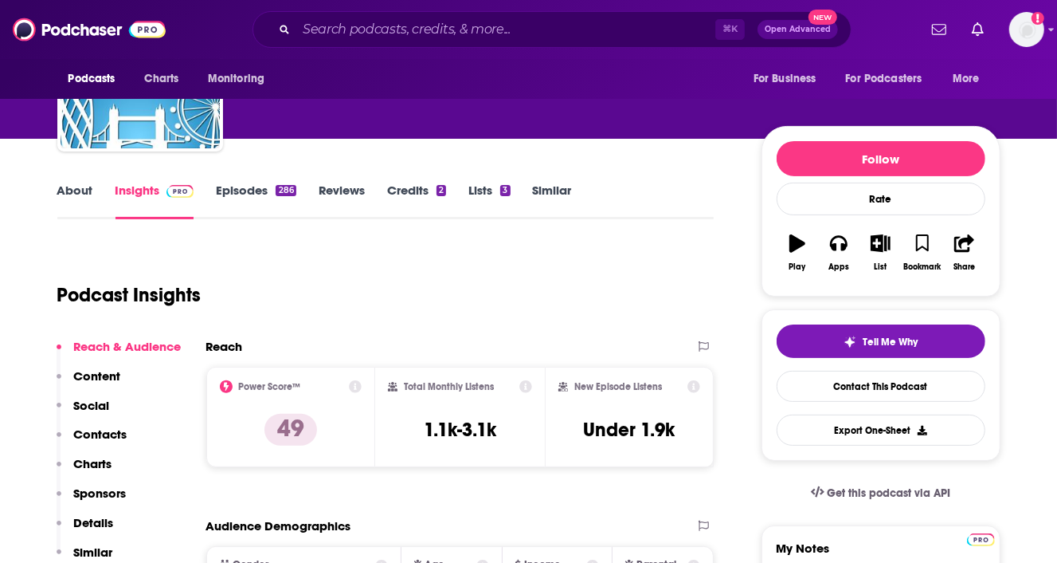
scroll to position [120, 0]
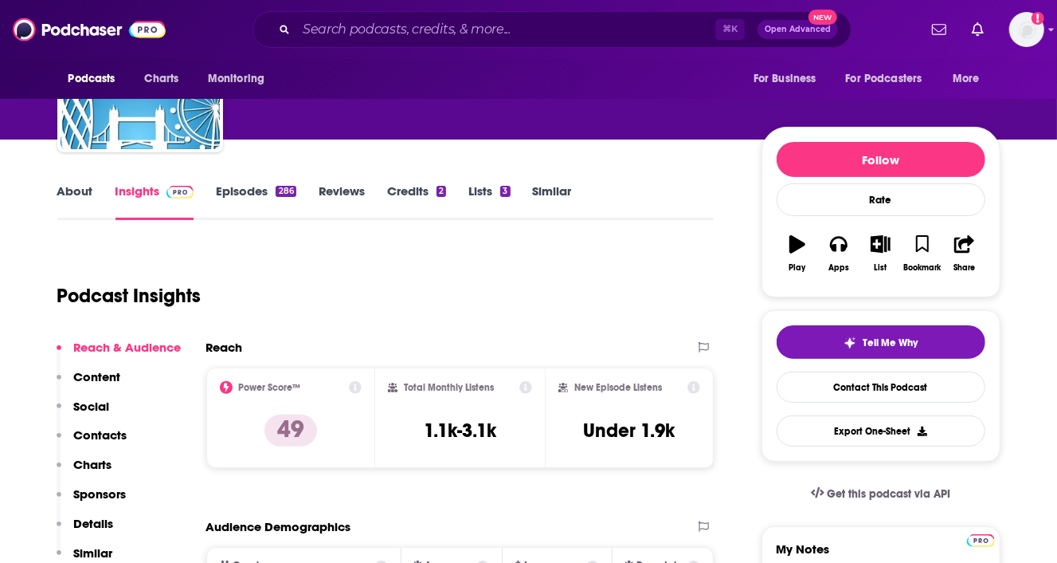
click at [71, 195] on link "About" at bounding box center [75, 201] width 36 height 37
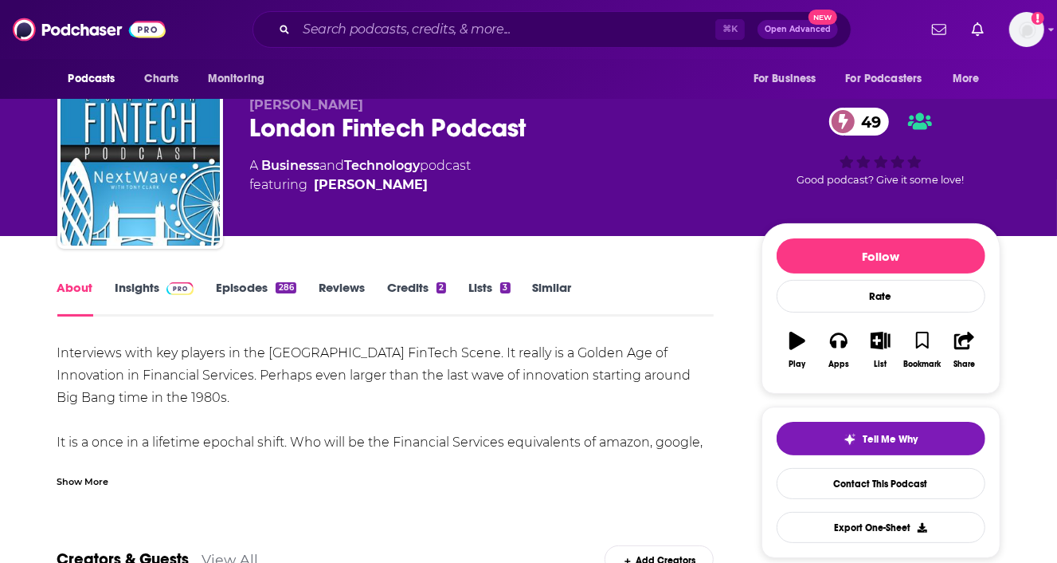
scroll to position [22, 0]
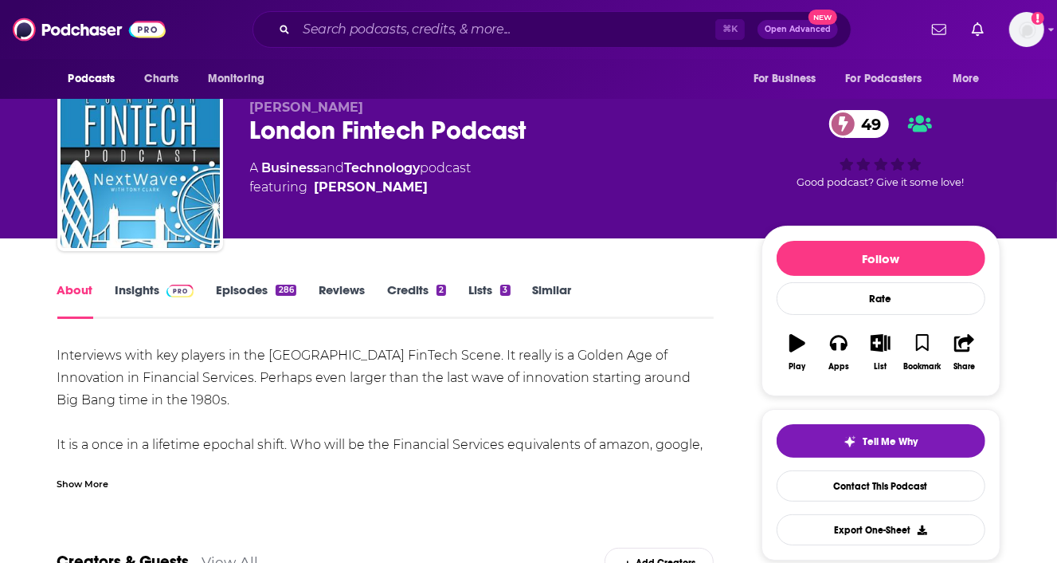
click at [220, 298] on link "Episodes 286" at bounding box center [256, 300] width 80 height 37
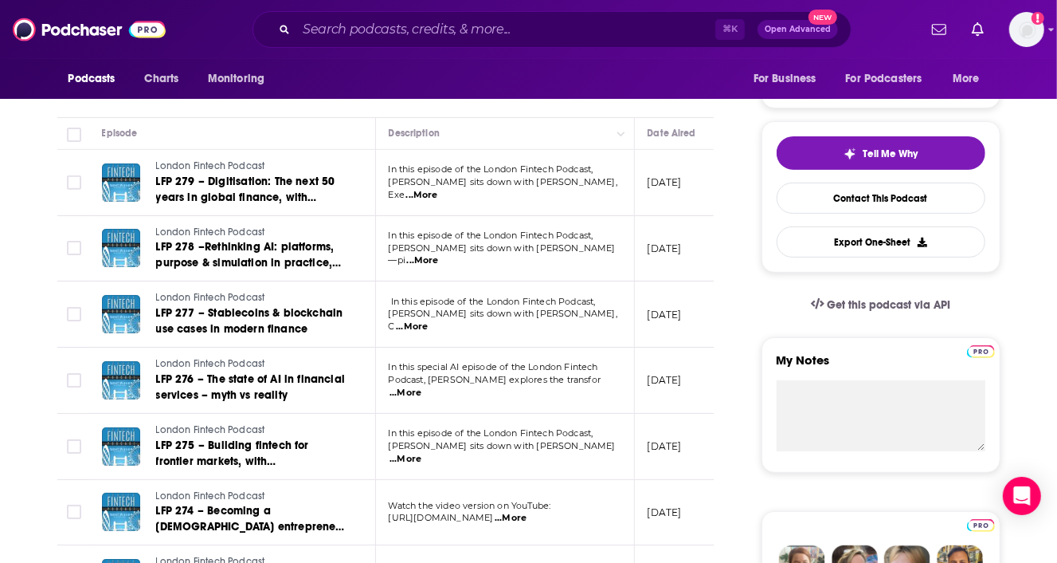
scroll to position [312, 0]
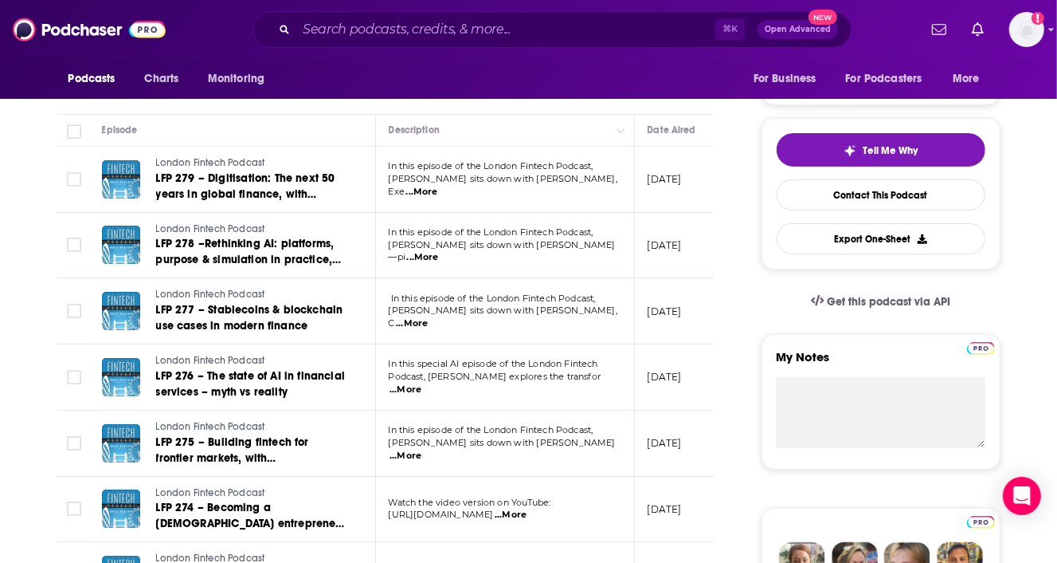
drag, startPoint x: 660, startPoint y: 200, endPoint x: 526, endPoint y: 198, distance: 133.9
click at [526, 198] on tr "London Fintech Podcast LFP 279 – Digitisation: The next 50 years in global fina…" at bounding box center [611, 180] width 1109 height 66
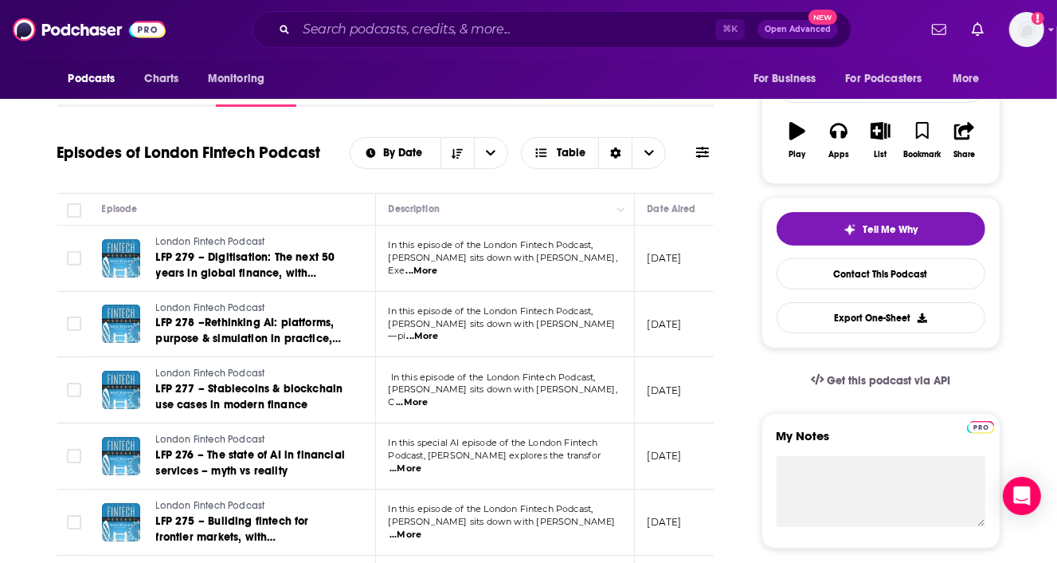
scroll to position [239, 0]
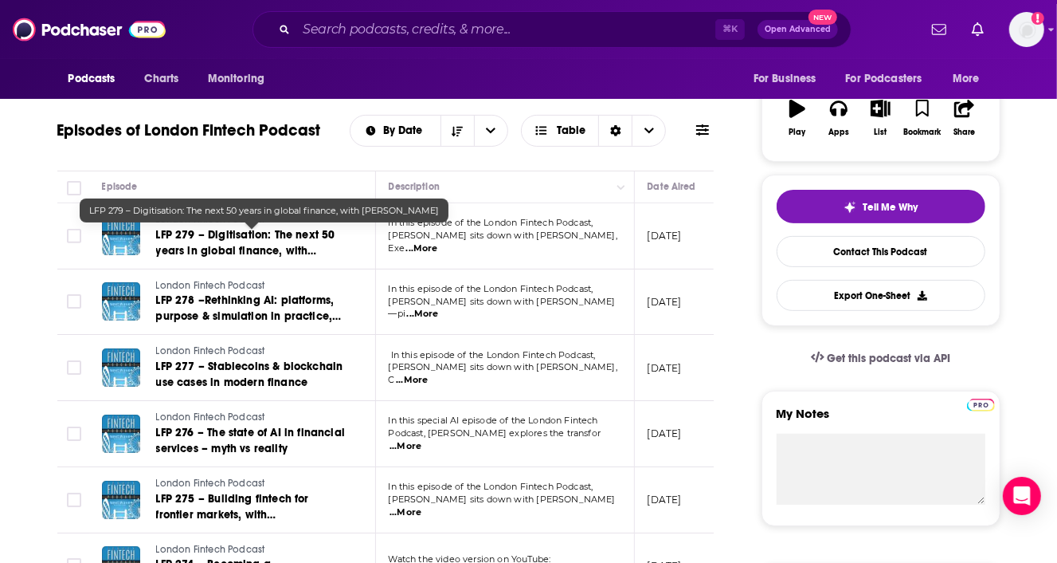
scroll to position [335, 0]
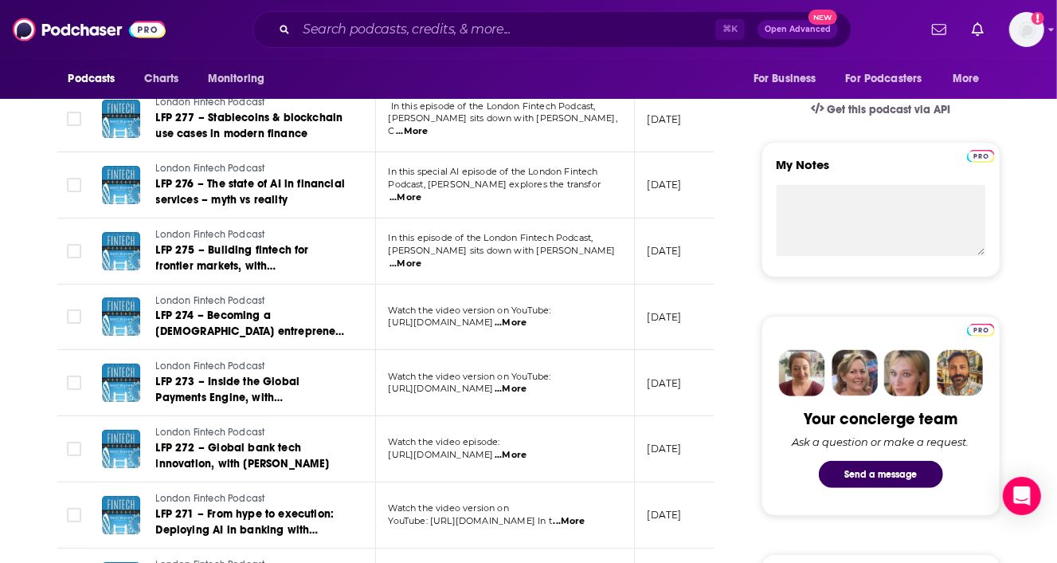
scroll to position [516, 0]
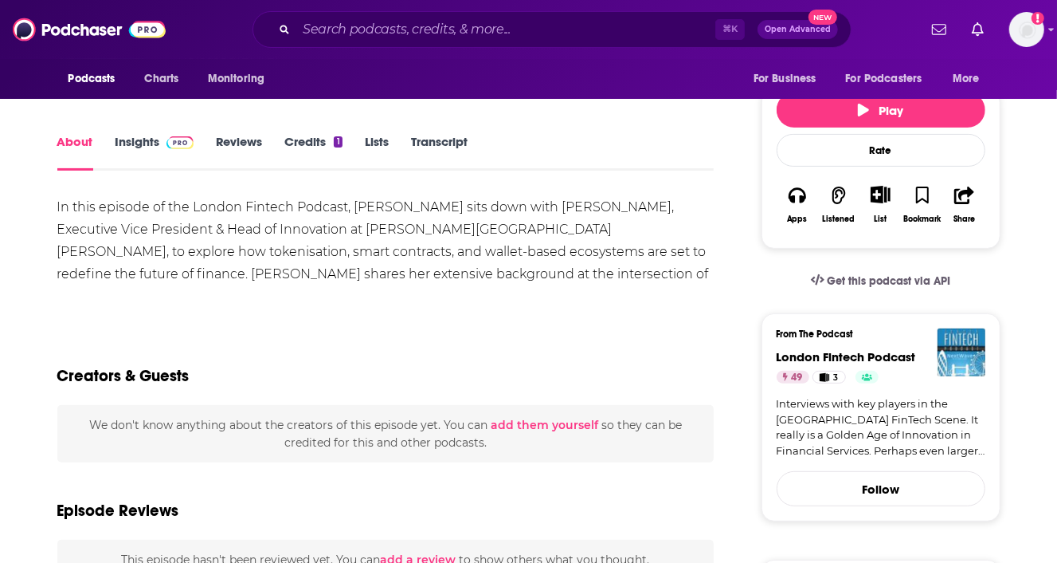
scroll to position [206, 0]
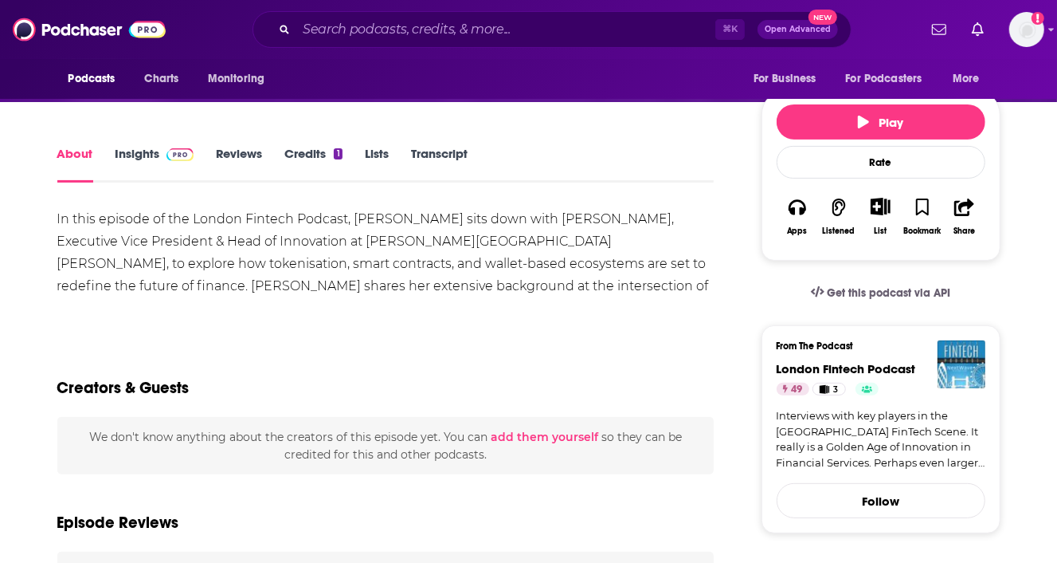
click at [139, 156] on link "Insights" at bounding box center [155, 164] width 79 height 37
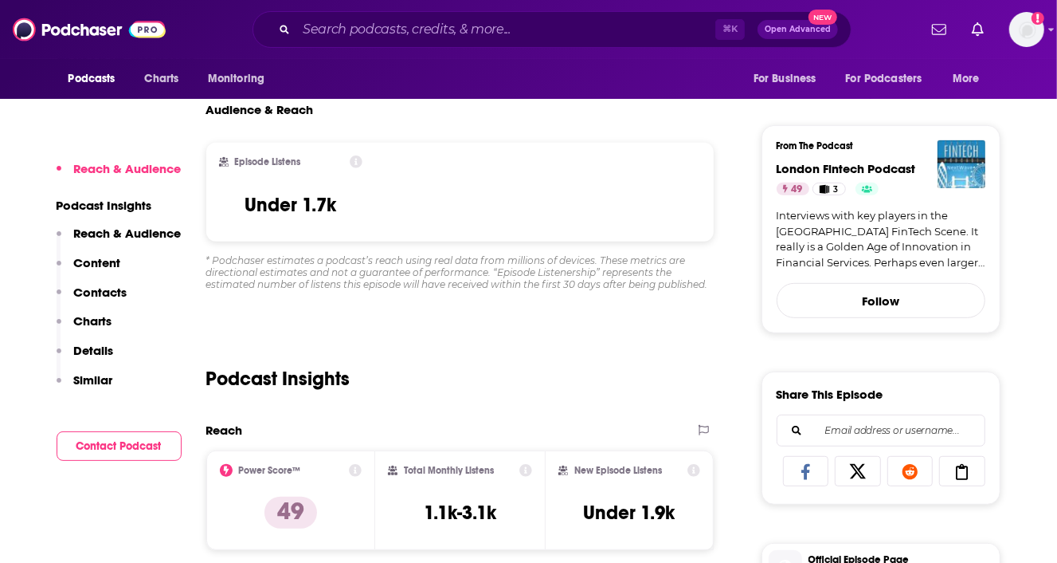
click at [96, 345] on p "Details" at bounding box center [94, 350] width 40 height 15
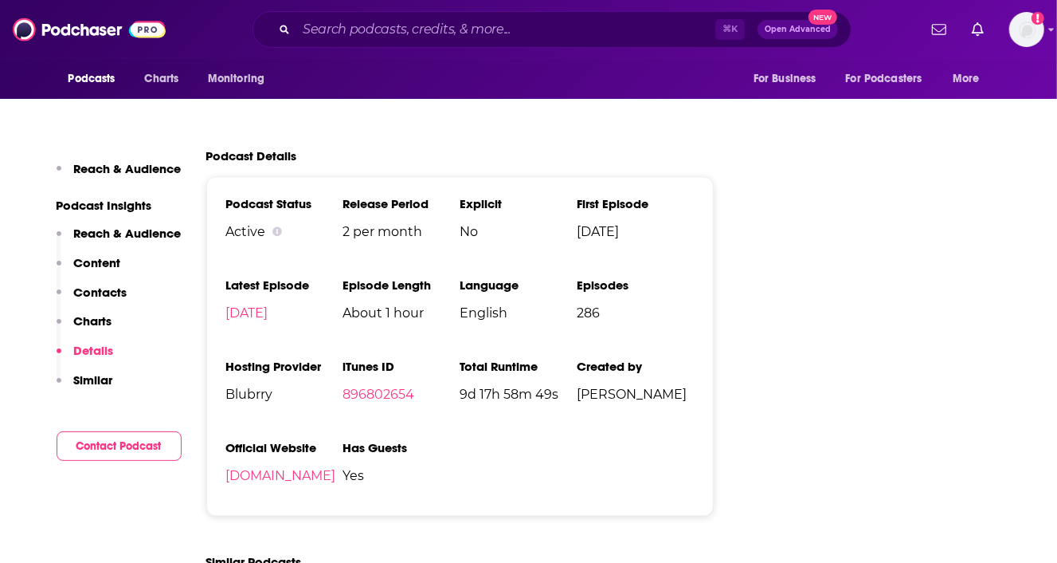
scroll to position [2194, 0]
click at [323, 467] on link "londonfintechpodcast.com" at bounding box center [281, 474] width 110 height 15
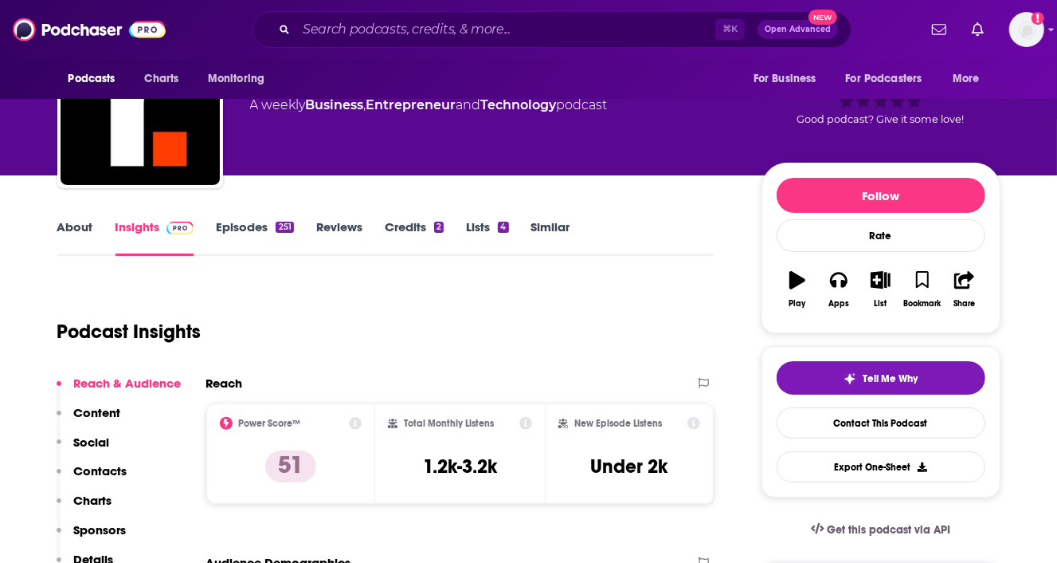
scroll to position [129, 0]
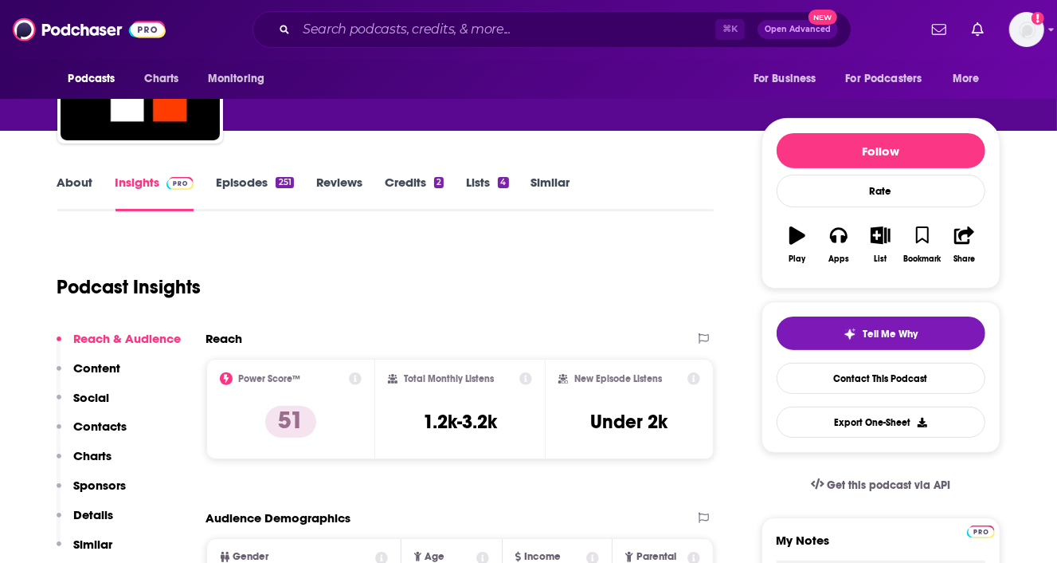
click at [65, 192] on link "About" at bounding box center [75, 192] width 36 height 37
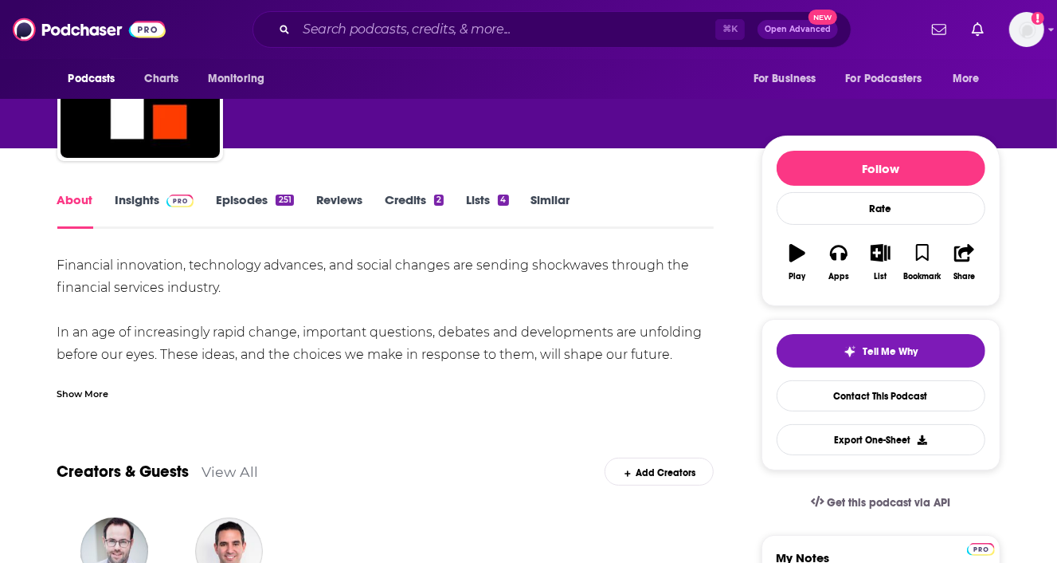
scroll to position [111, 0]
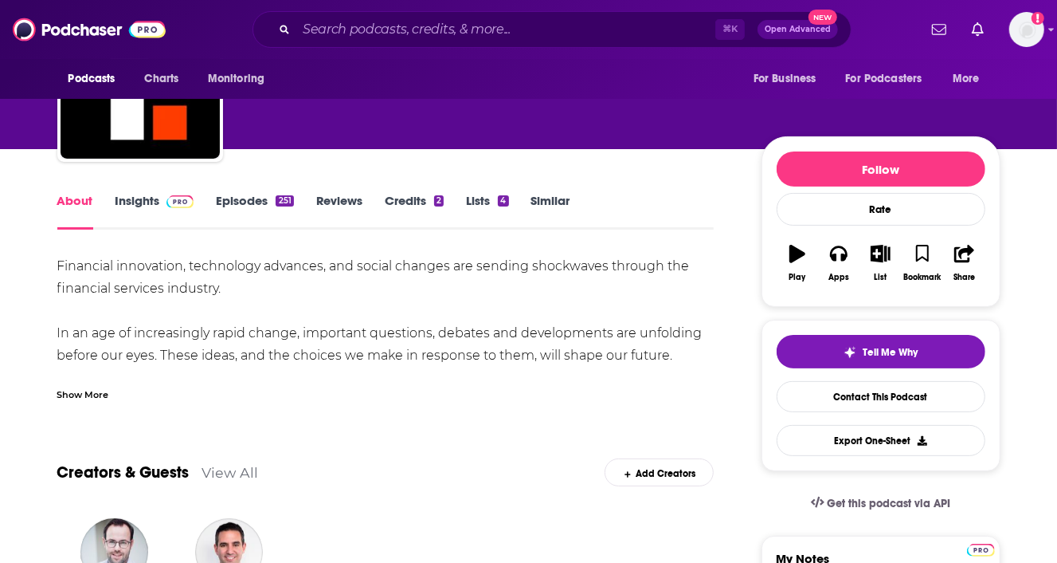
click at [150, 206] on link "Insights" at bounding box center [155, 211] width 79 height 37
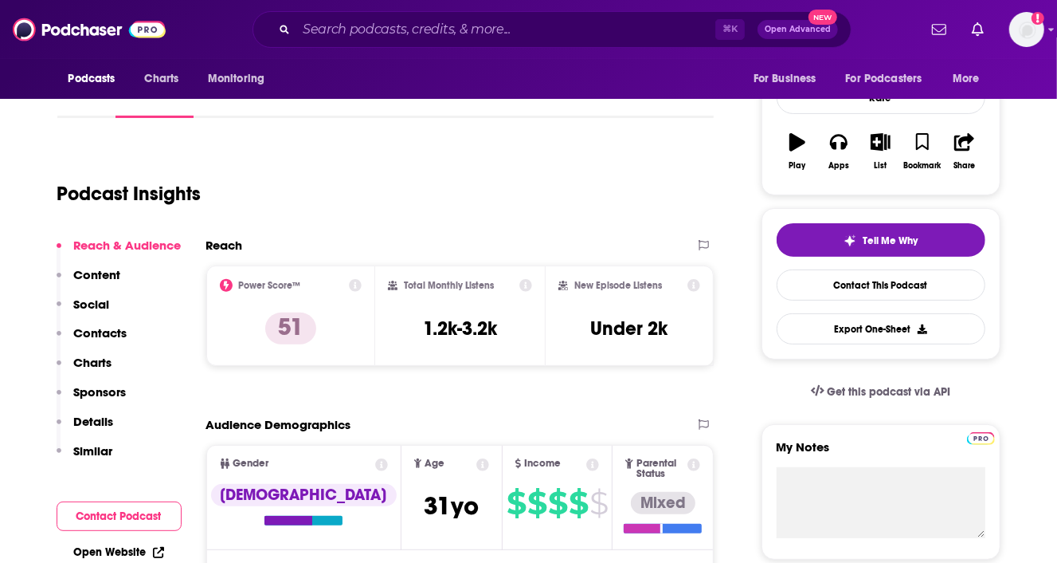
click at [112, 425] on p "Details" at bounding box center [94, 421] width 40 height 15
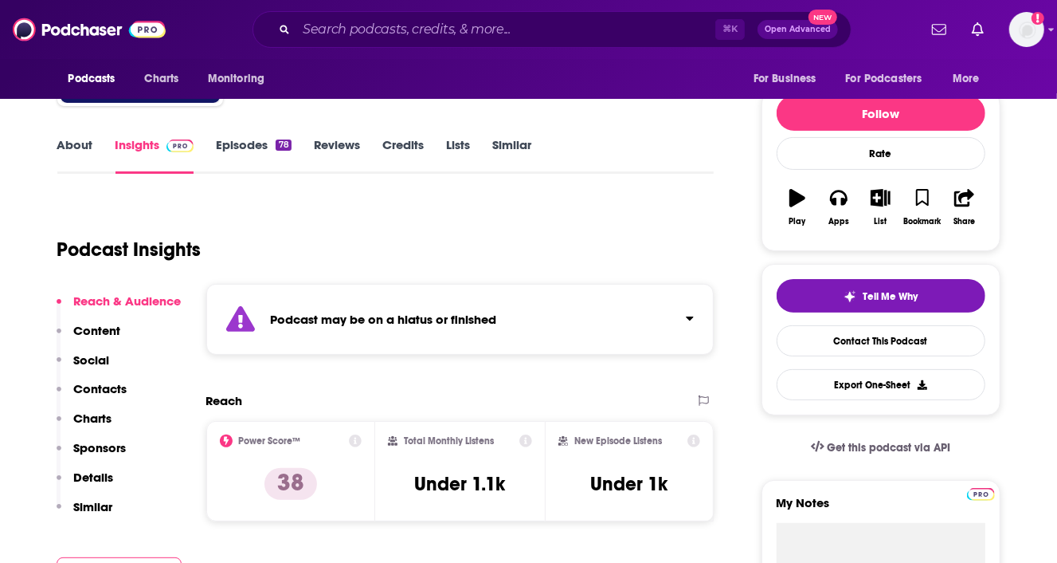
scroll to position [169, 0]
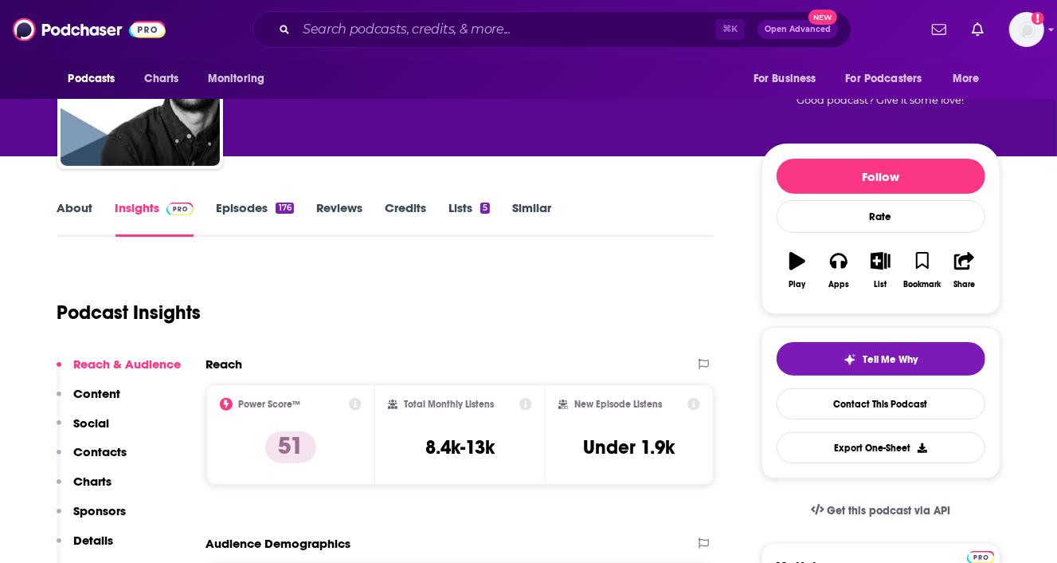
scroll to position [80, 0]
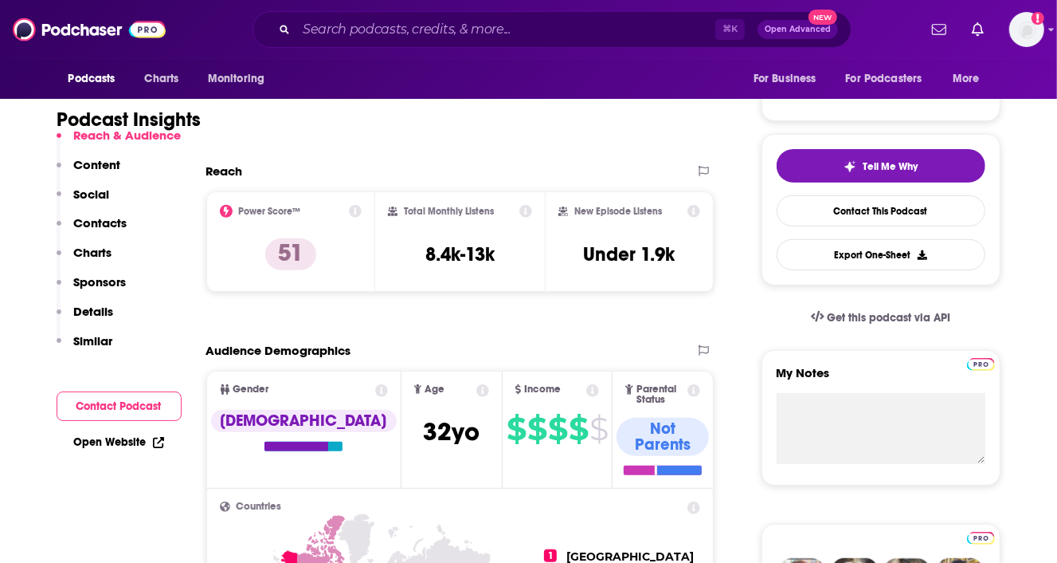
click at [96, 311] on p "Details" at bounding box center [94, 311] width 40 height 15
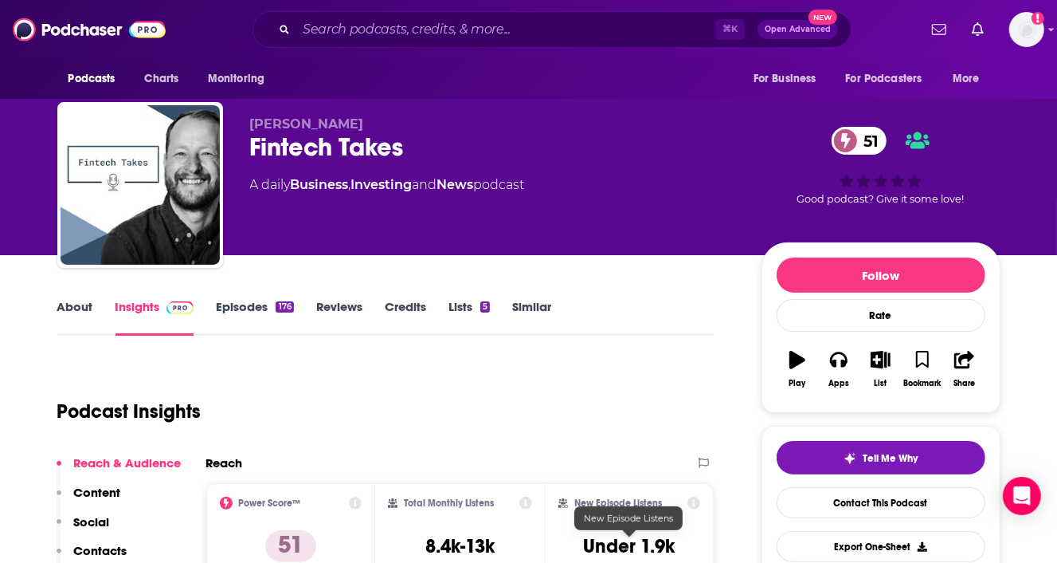
scroll to position [0, 0]
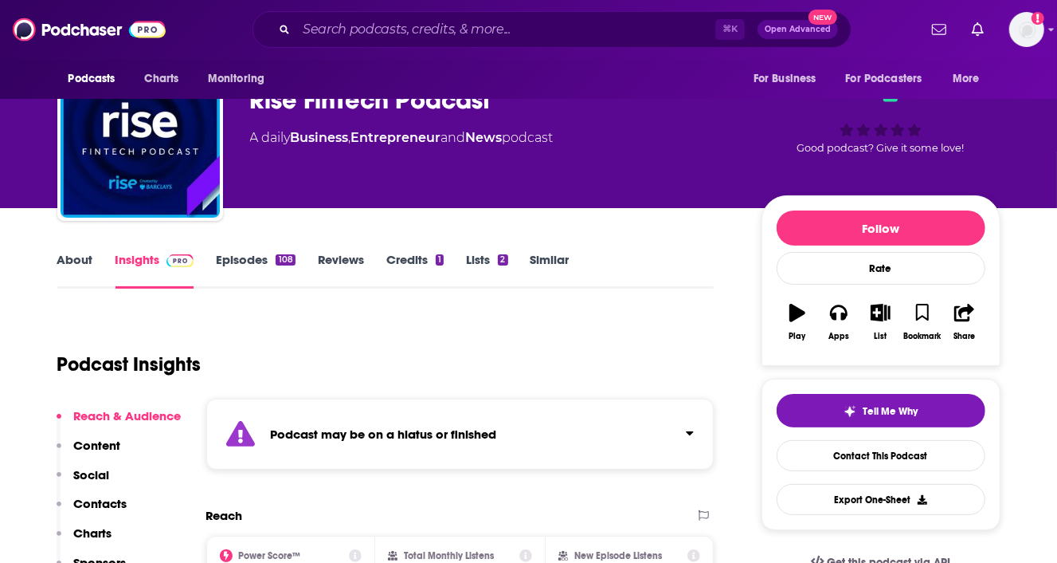
scroll to position [58, 0]
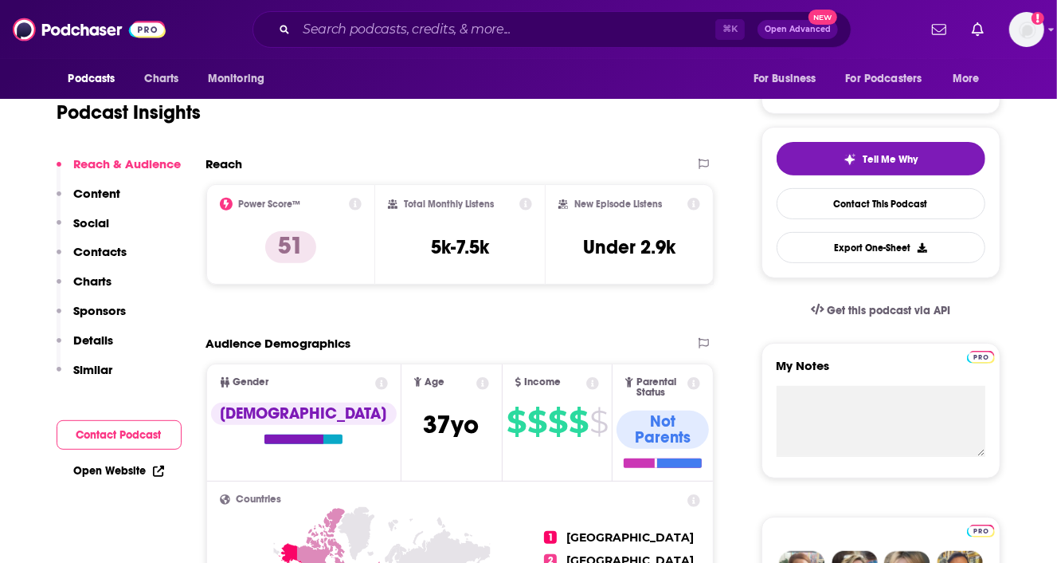
scroll to position [378, 0]
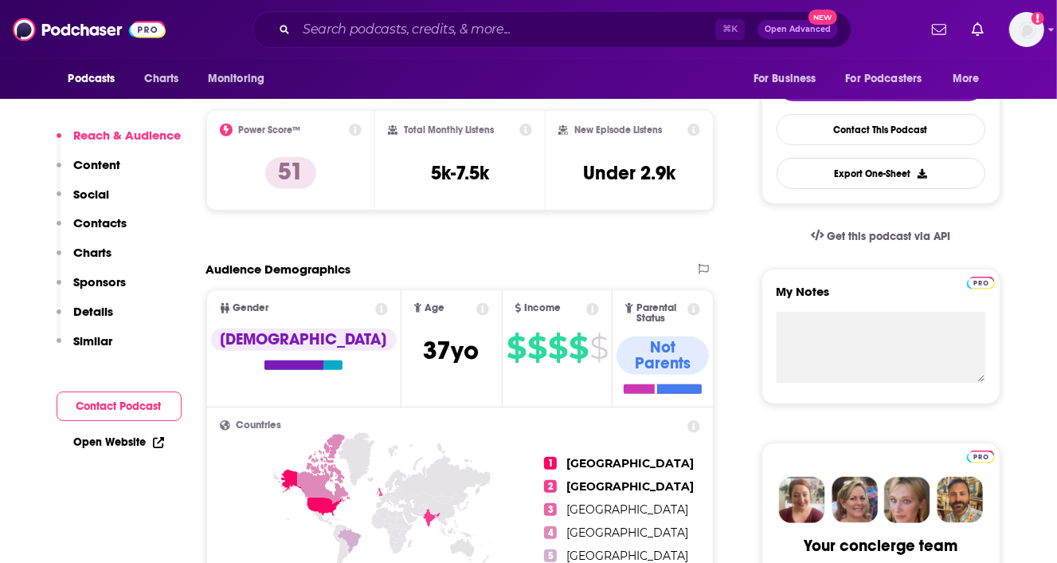
click at [94, 312] on p "Details" at bounding box center [94, 311] width 40 height 15
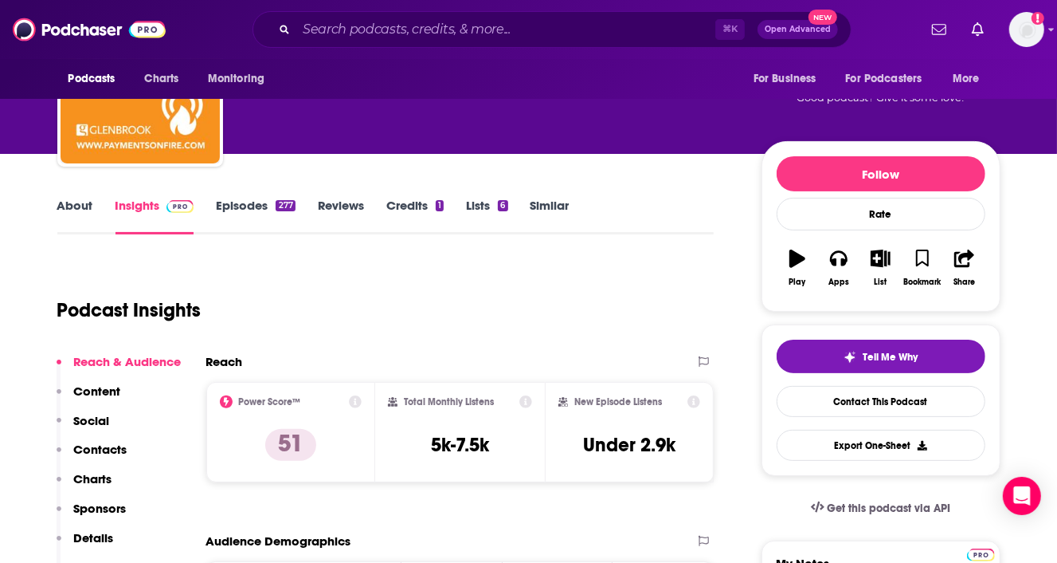
scroll to position [92, 0]
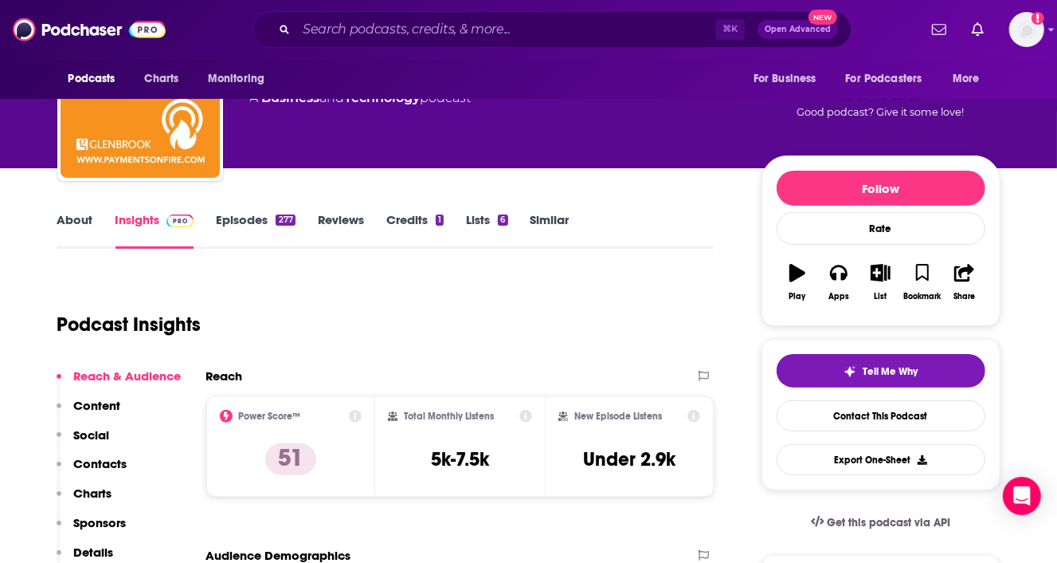
click at [82, 223] on link "About" at bounding box center [75, 230] width 36 height 37
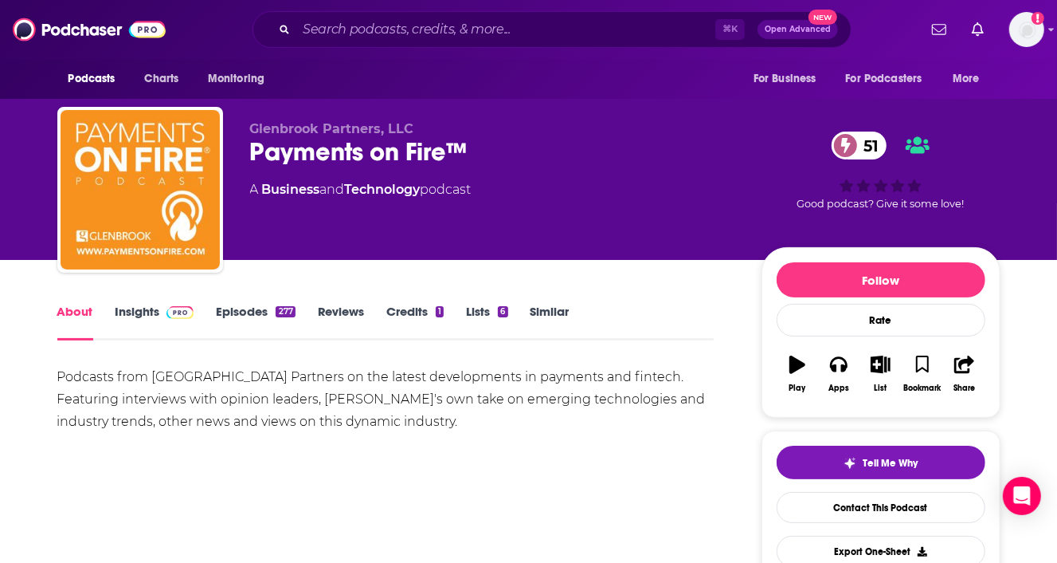
click at [340, 385] on div "Podcasts from [GEOGRAPHIC_DATA] Partners on the latest developments in payments…" at bounding box center [385, 399] width 657 height 67
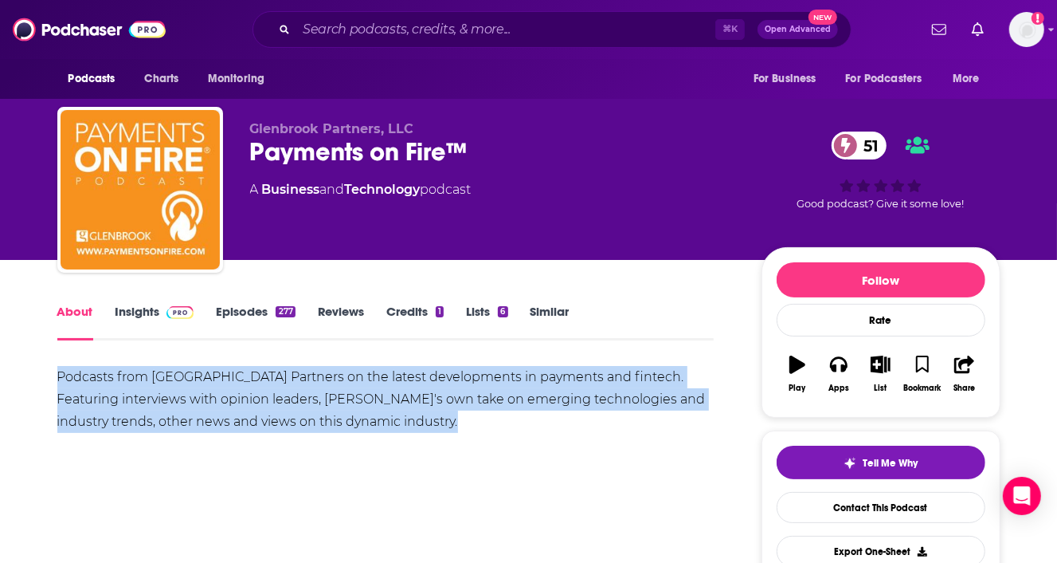
click at [437, 406] on div "Podcasts from [GEOGRAPHIC_DATA] Partners on the latest developments in payments…" at bounding box center [385, 399] width 657 height 67
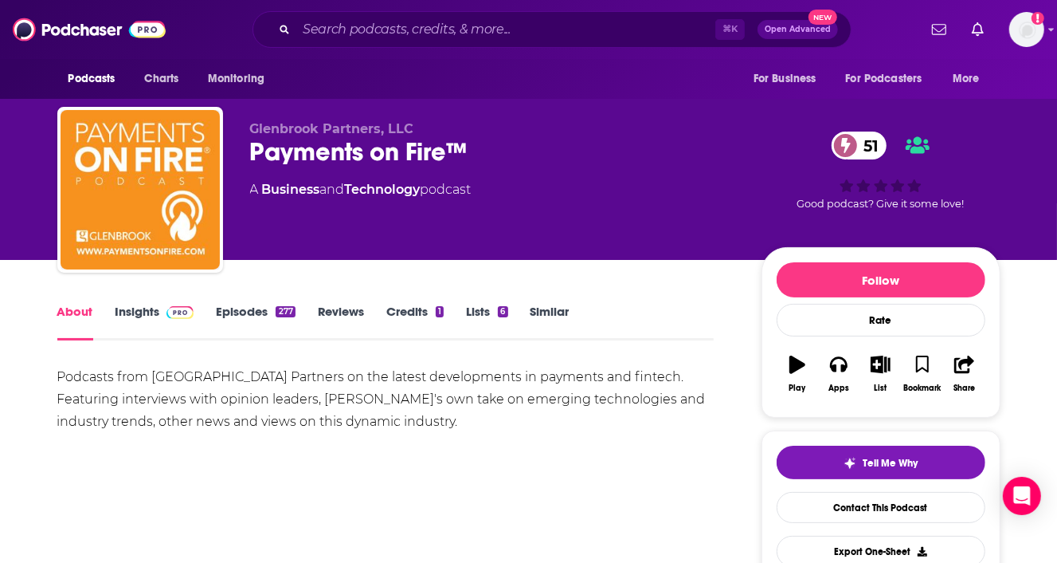
click at [493, 419] on div "Podcasts from [GEOGRAPHIC_DATA] Partners on the latest developments in payments…" at bounding box center [385, 399] width 657 height 67
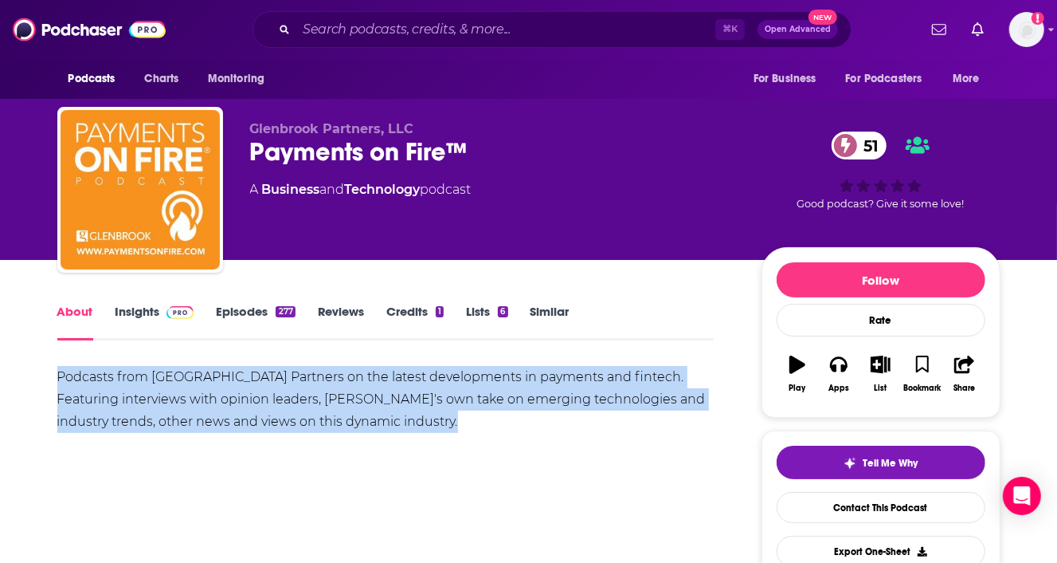
click at [493, 419] on div "Podcasts from [GEOGRAPHIC_DATA] Partners on the latest developments in payments…" at bounding box center [385, 399] width 657 height 67
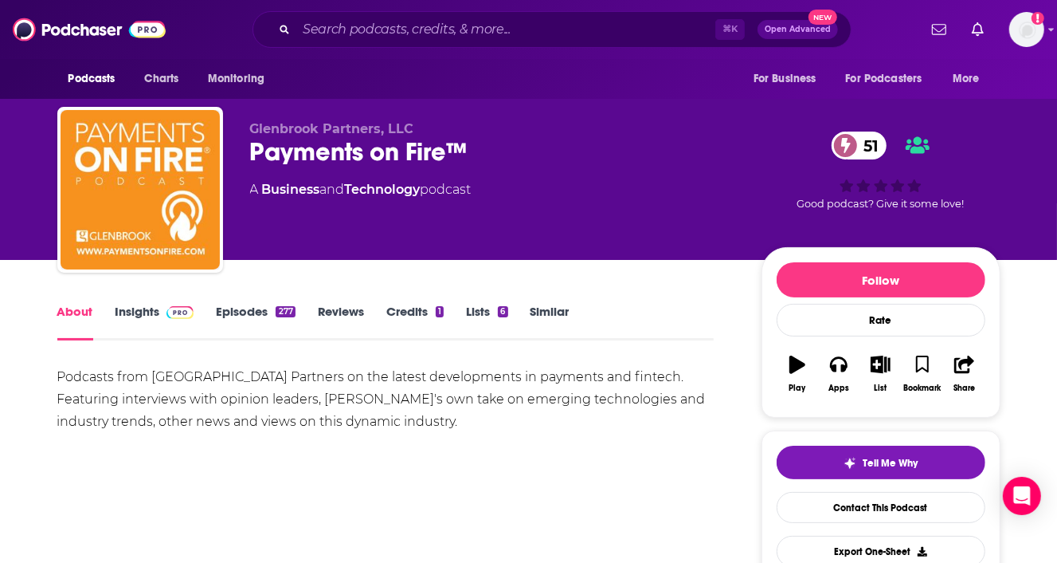
click at [404, 153] on div "Payments on Fire™ 51" at bounding box center [493, 151] width 486 height 31
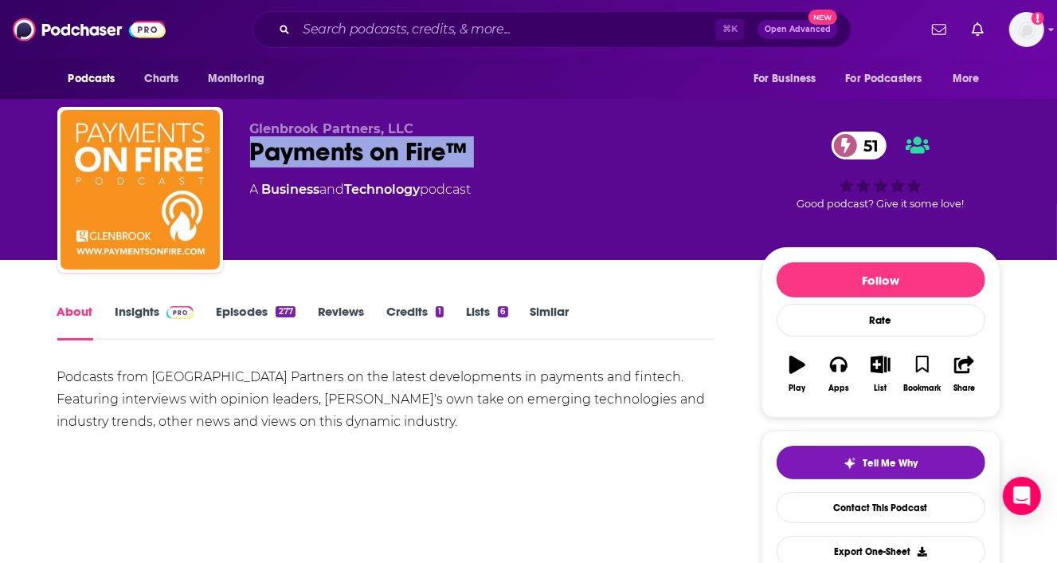
click at [404, 153] on div "Payments on Fire™ 51" at bounding box center [493, 151] width 486 height 31
copy div "Payments on Fire™ 51"
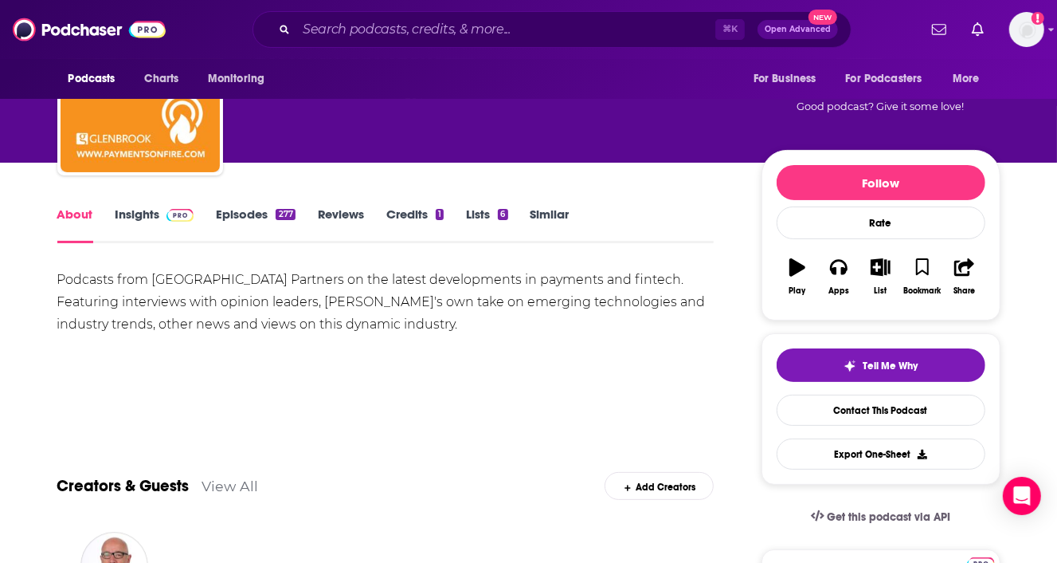
scroll to position [109, 0]
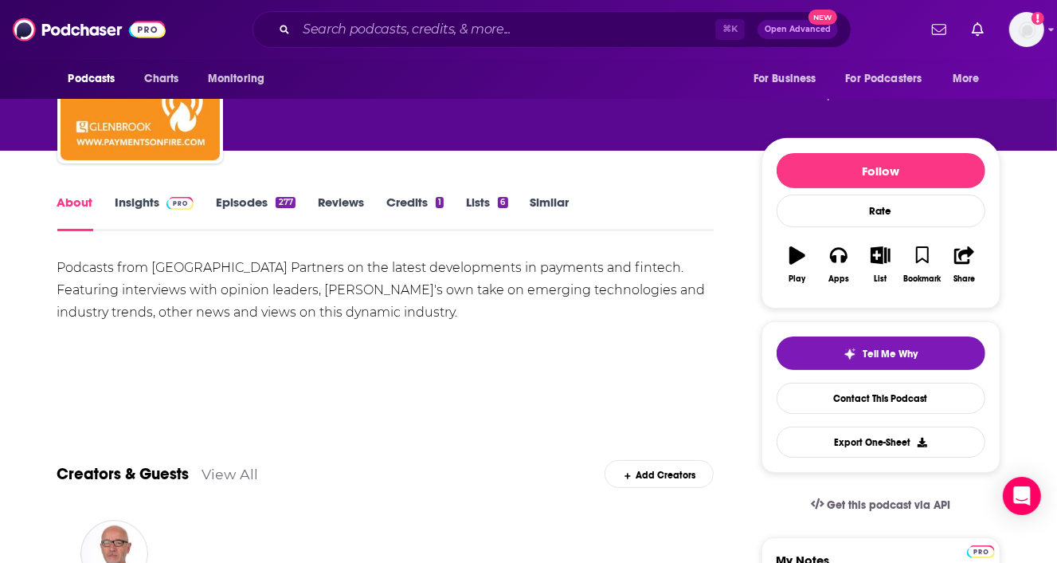
click at [287, 264] on div "Podcasts from [GEOGRAPHIC_DATA] Partners on the latest developments in payments…" at bounding box center [385, 290] width 657 height 67
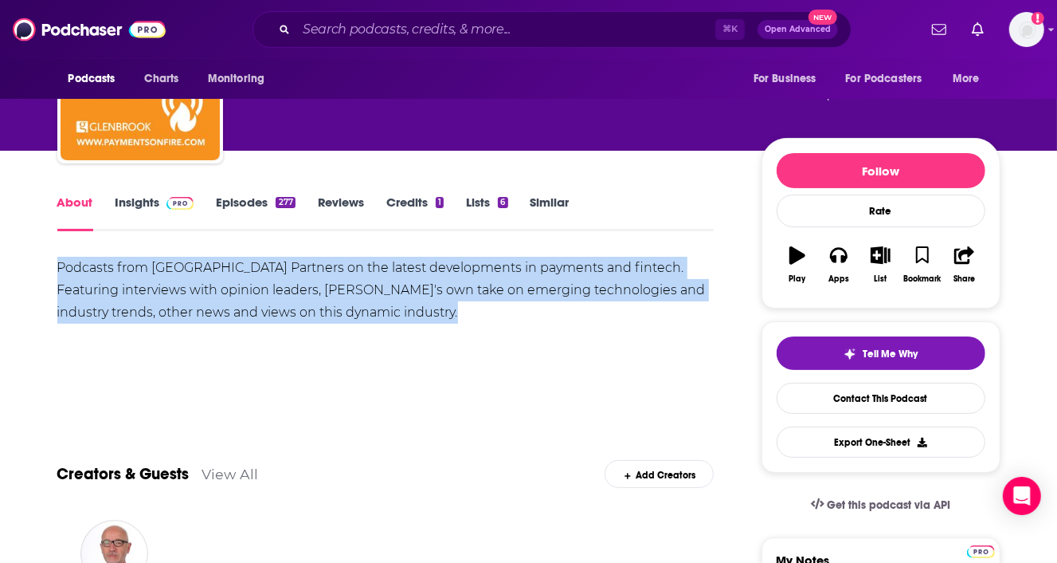
click at [287, 264] on div "Podcasts from [GEOGRAPHIC_DATA] Partners on the latest developments in payments…" at bounding box center [385, 290] width 657 height 67
copy div "Podcasts from [GEOGRAPHIC_DATA] Partners on the latest developments in payments…"
click at [162, 210] on span at bounding box center [177, 201] width 34 height 15
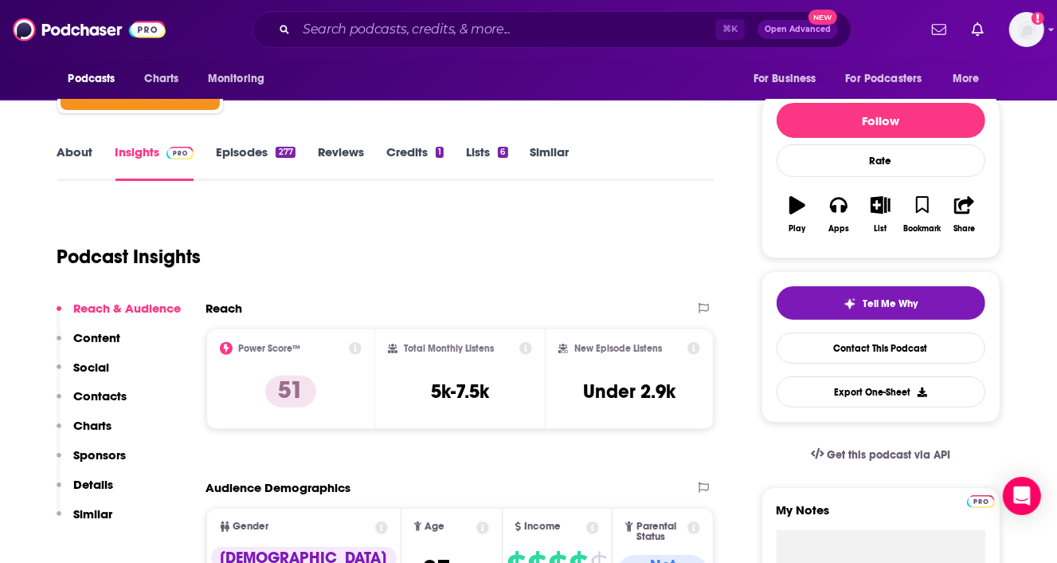
scroll to position [162, 0]
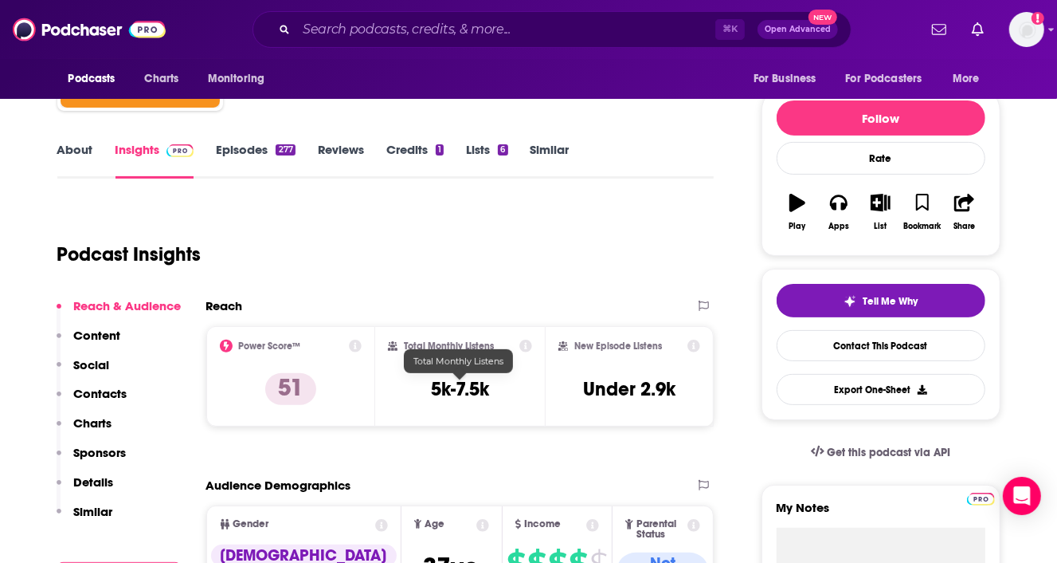
click at [470, 384] on h3 "5k-7.5k" at bounding box center [460, 389] width 58 height 24
copy div "5k-7.5k"
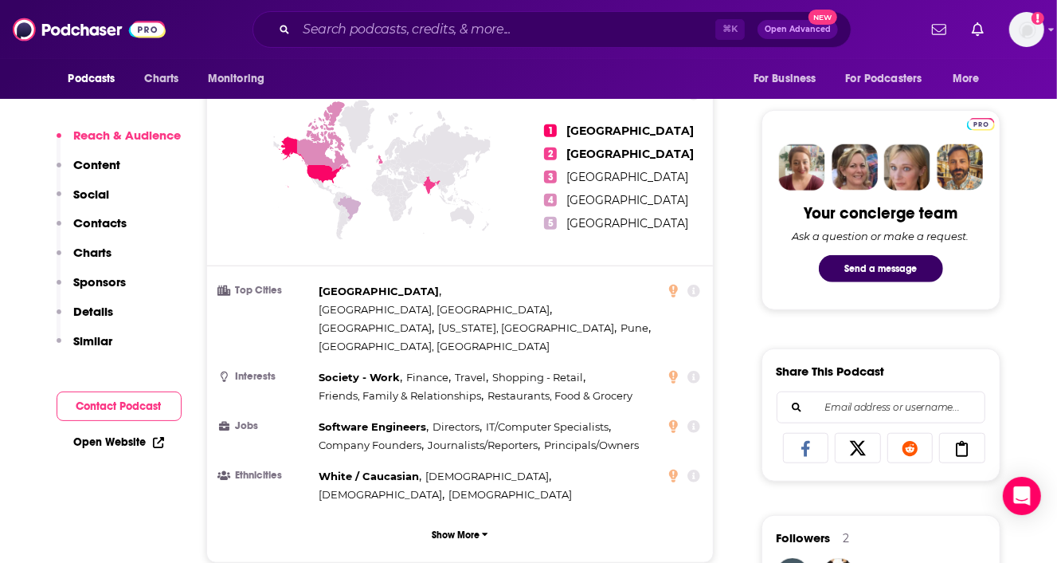
scroll to position [807, 0]
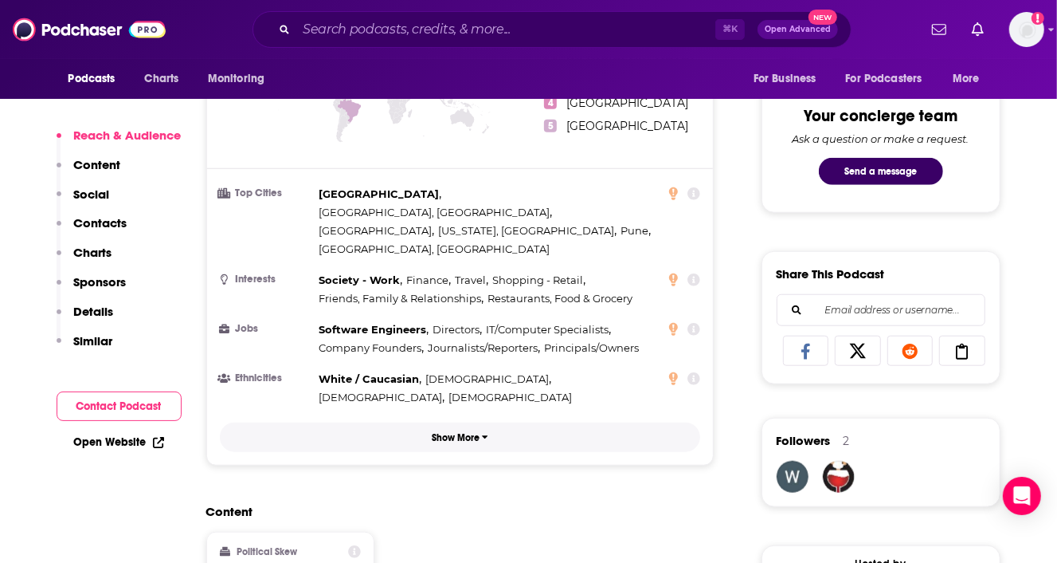
click at [473, 432] on p "Show More" at bounding box center [456, 437] width 48 height 11
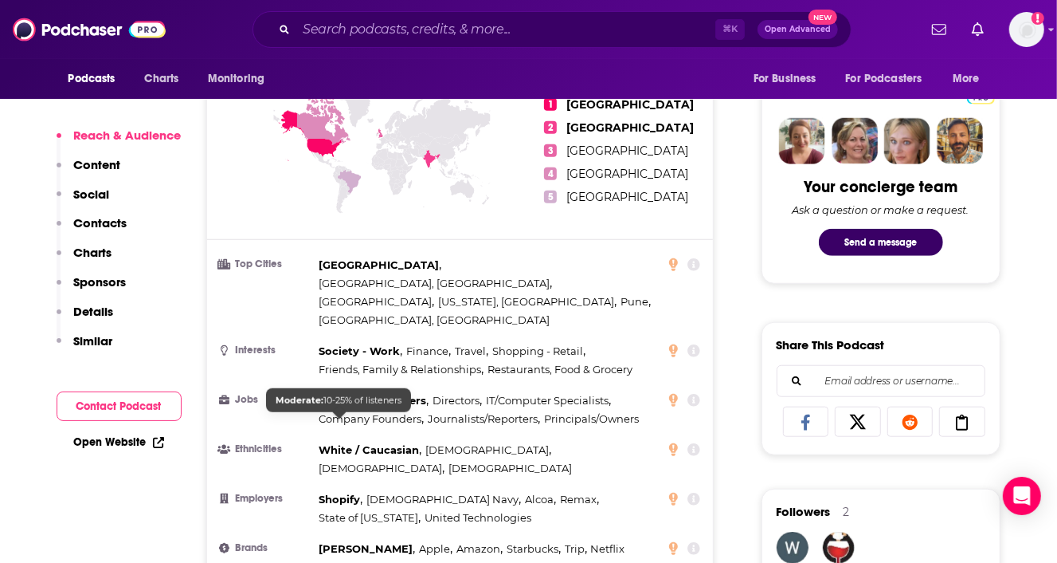
scroll to position [728, 0]
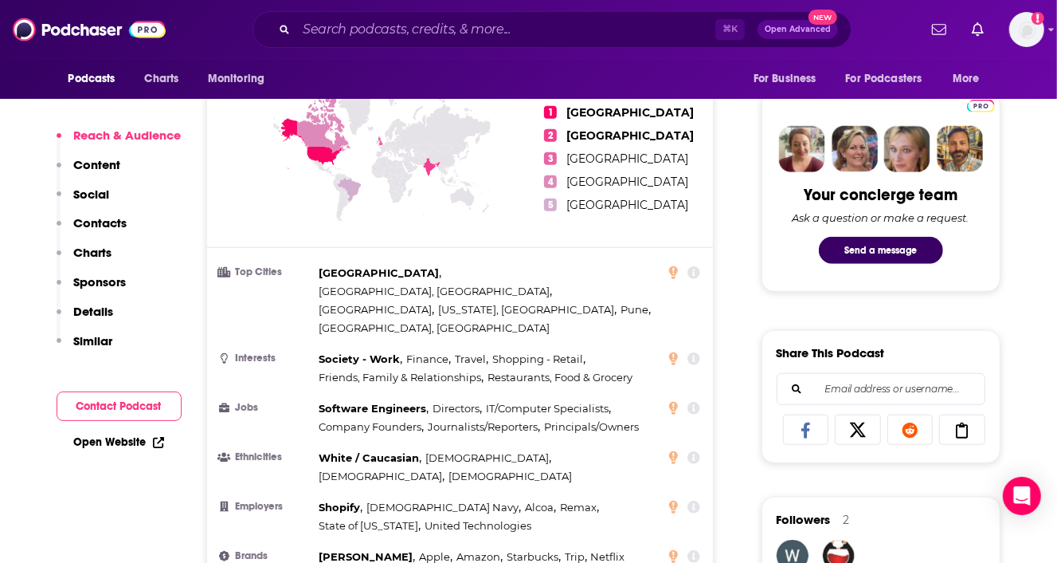
click at [103, 315] on p "Details" at bounding box center [94, 311] width 40 height 15
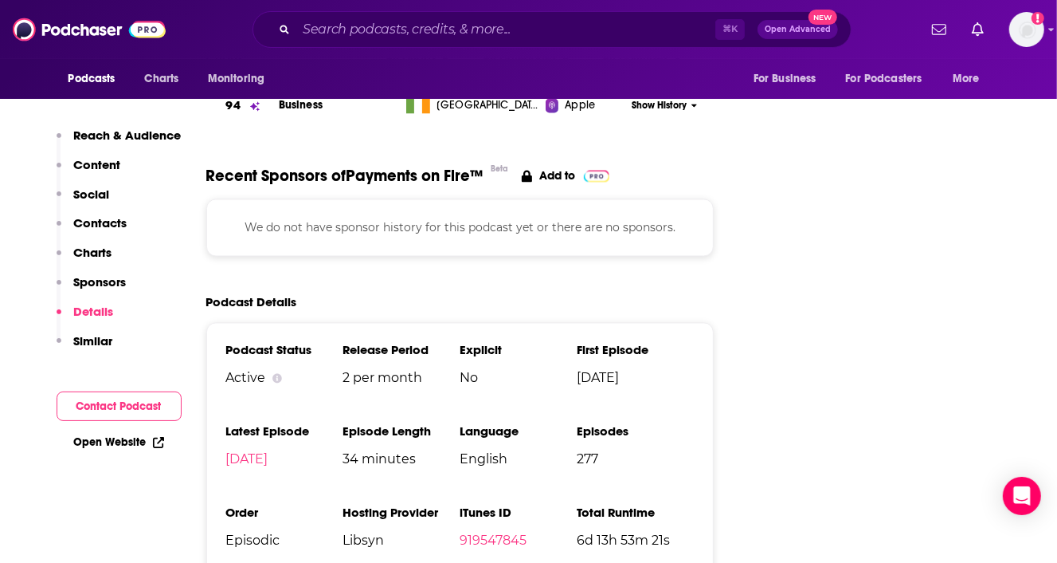
scroll to position [2056, 0]
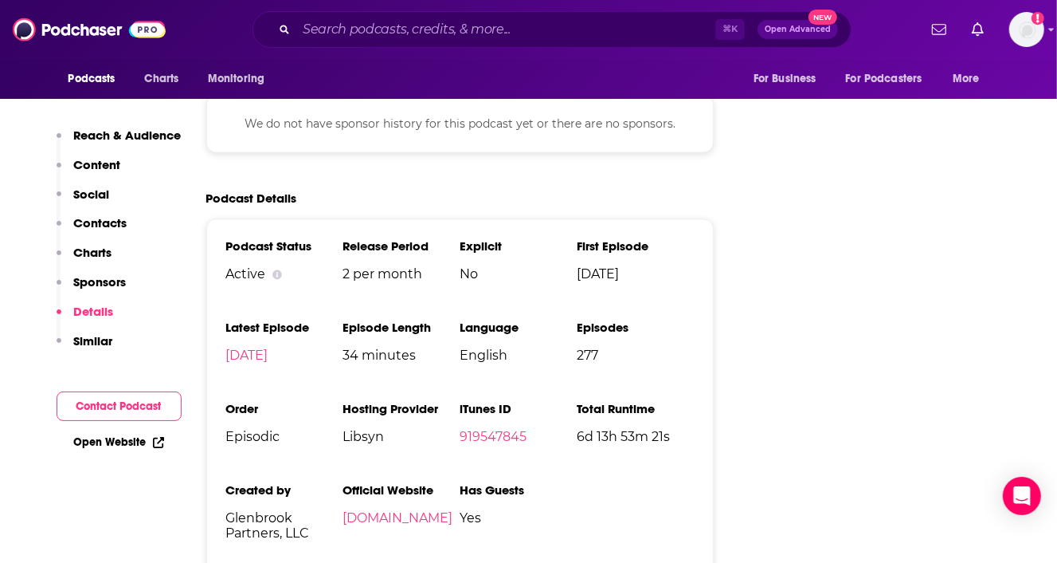
click at [370, 238] on li "Release Period 2 per month" at bounding box center [401, 266] width 117 height 56
click at [374, 266] on span "2 per month" at bounding box center [401, 273] width 117 height 15
